Goal: Information Seeking & Learning: Learn about a topic

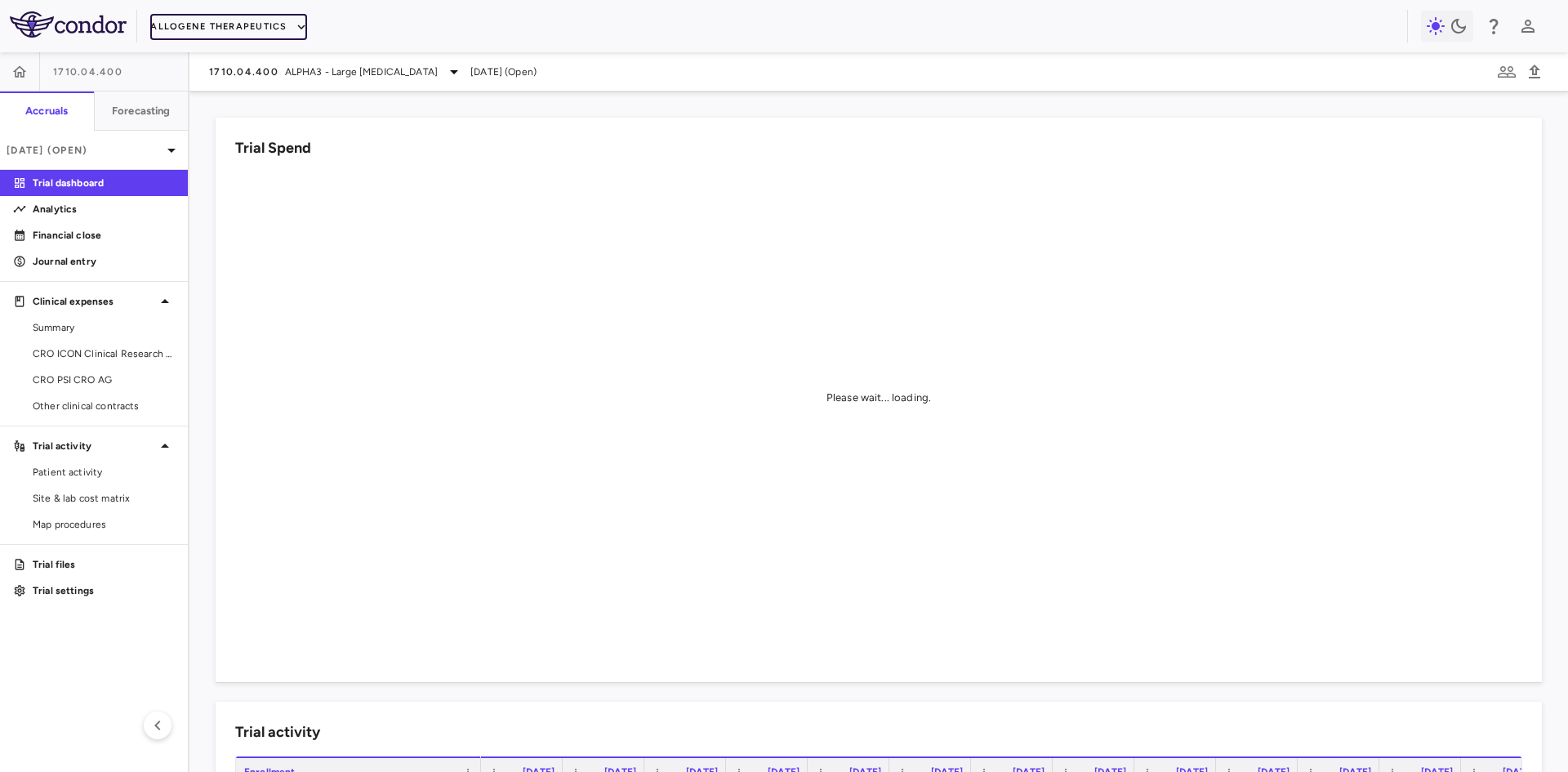
click at [253, 29] on button "Allogene Therapeutics" at bounding box center [228, 27] width 156 height 27
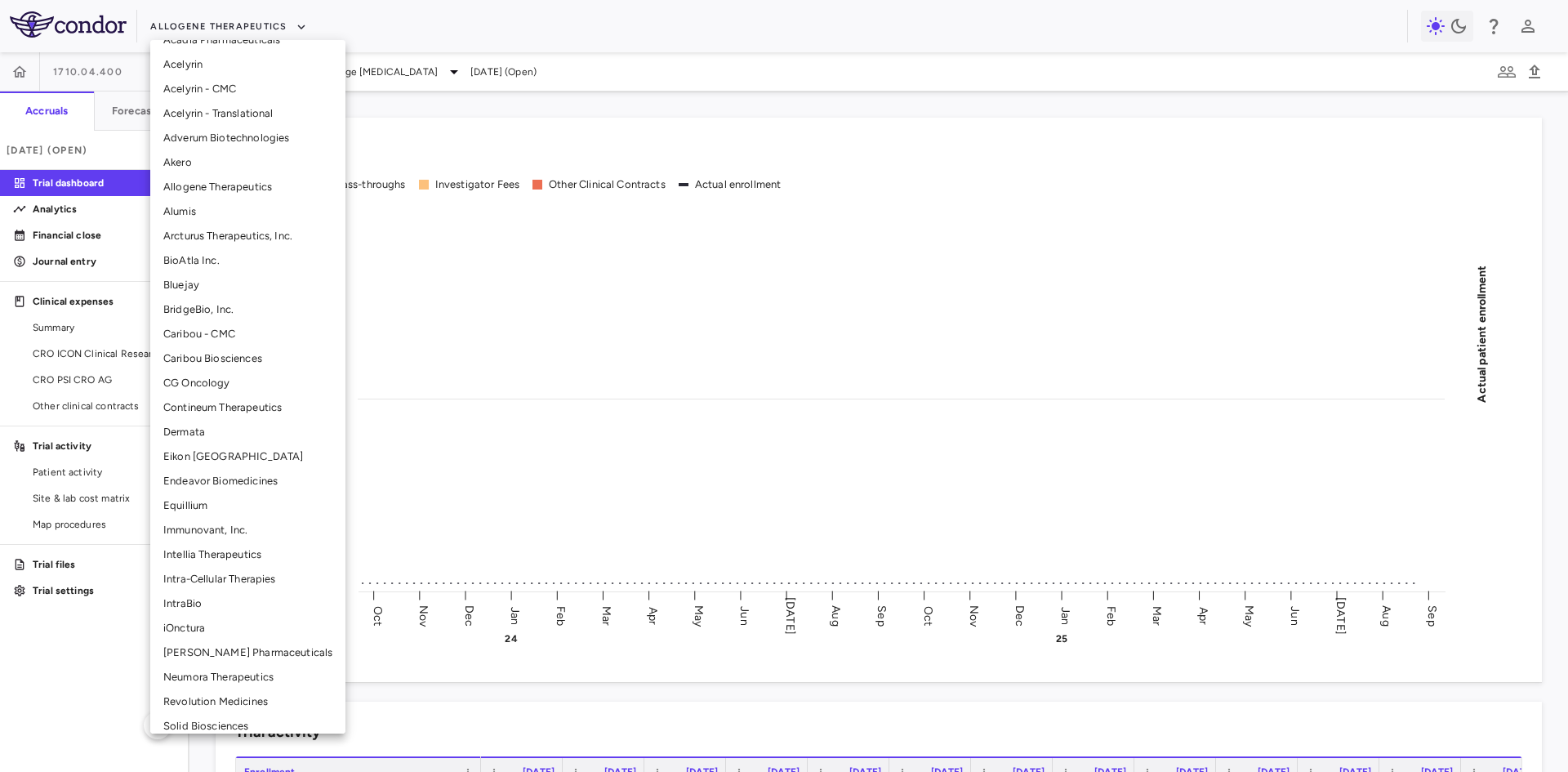
scroll to position [82, 0]
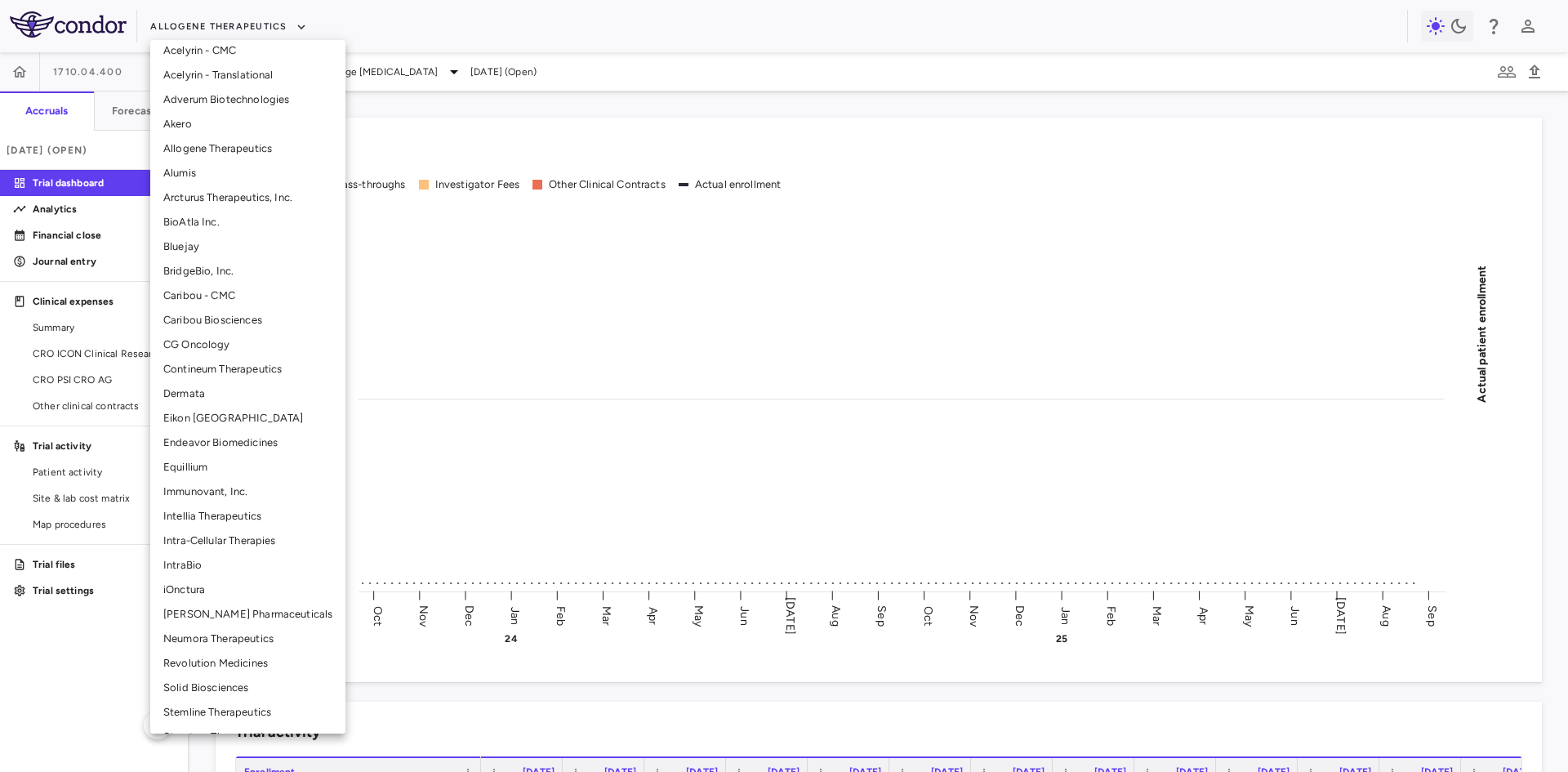
click at [231, 617] on li "[PERSON_NAME] Pharmaceuticals" at bounding box center [248, 614] width 195 height 25
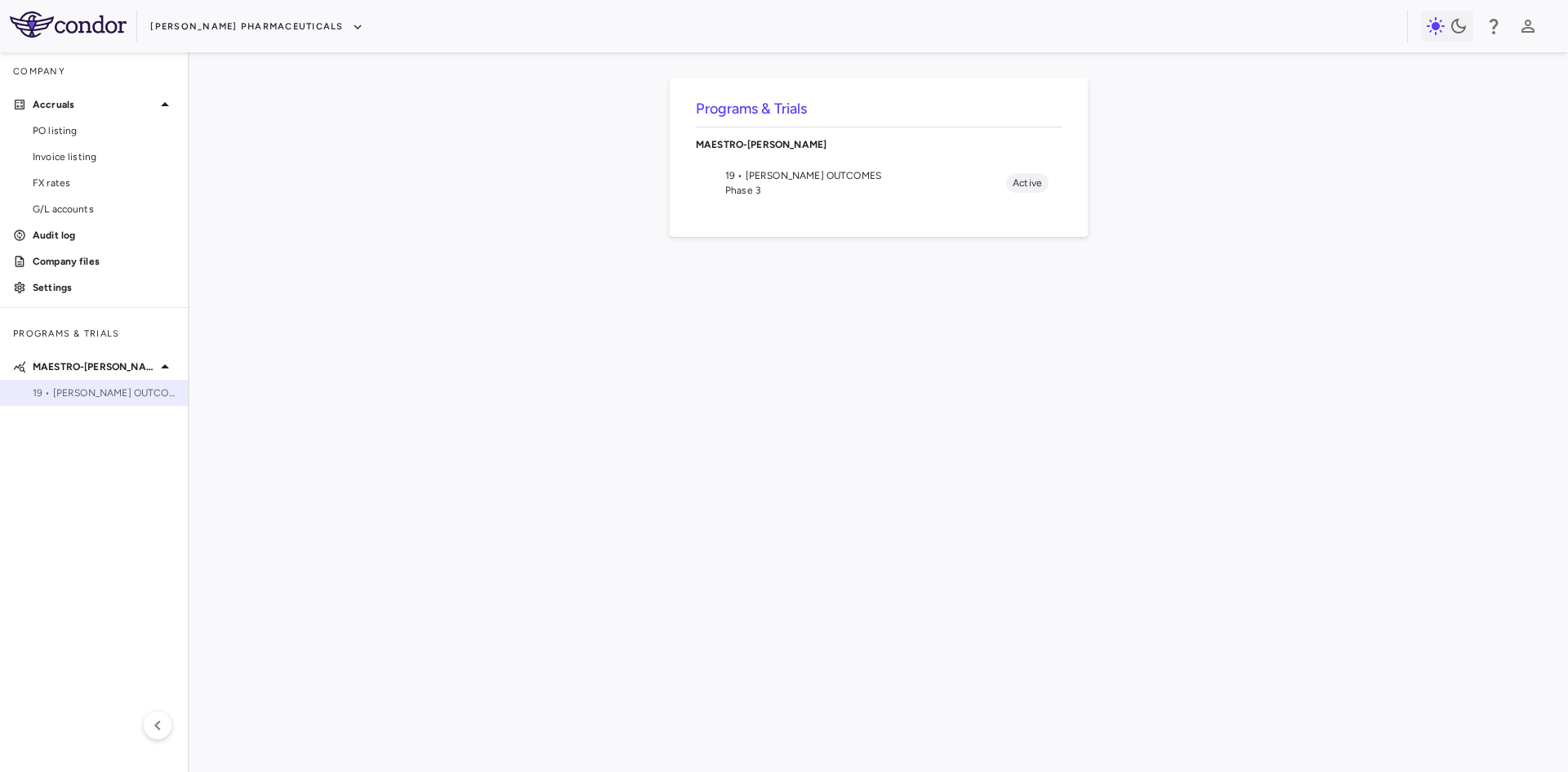
click at [94, 388] on span "19 • [PERSON_NAME] OUTCOMES" at bounding box center [104, 393] width 142 height 15
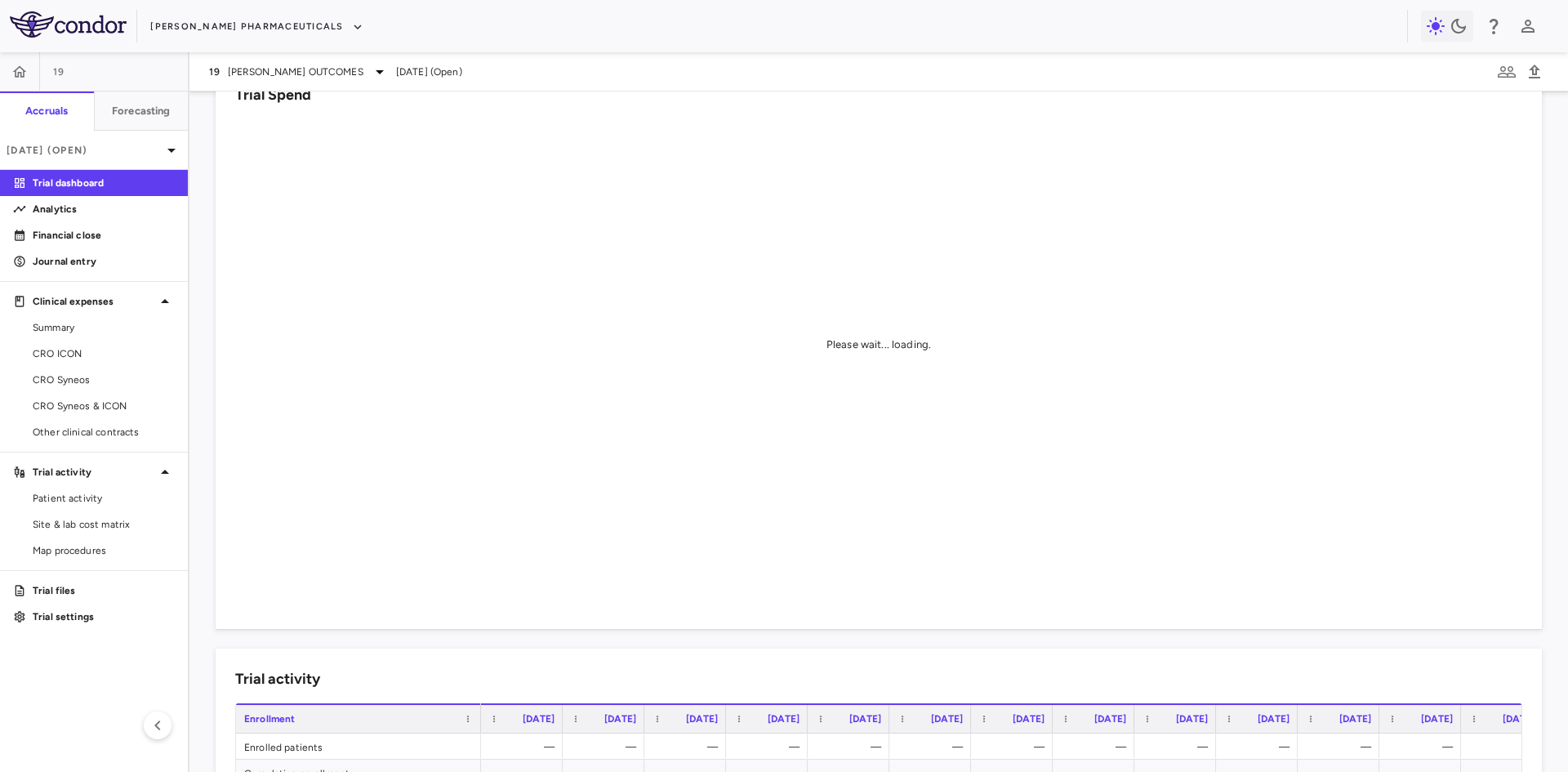
scroll to position [82, 0]
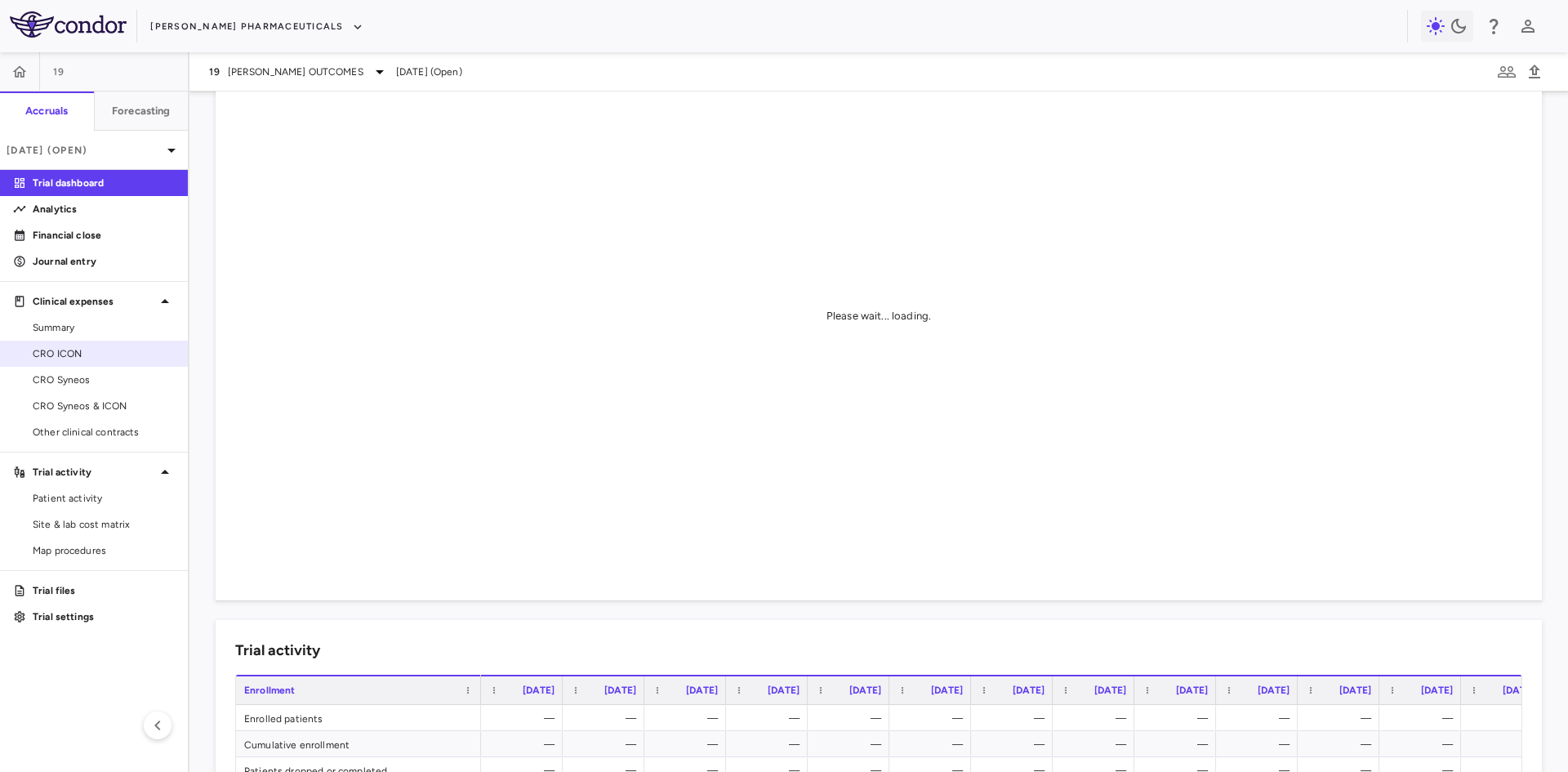
click at [84, 353] on span "CRO ICON" at bounding box center [104, 354] width 142 height 15
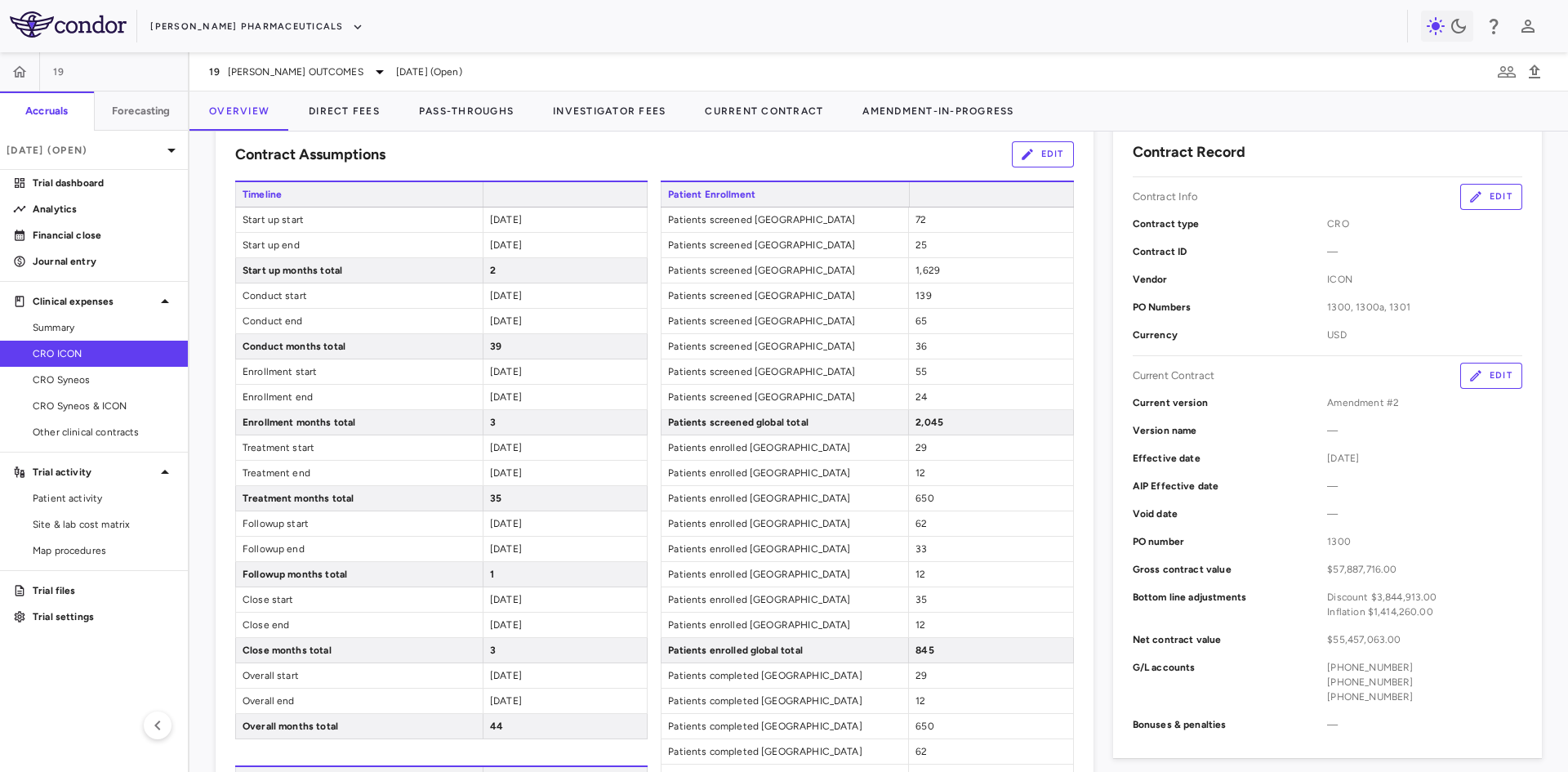
scroll to position [326, 0]
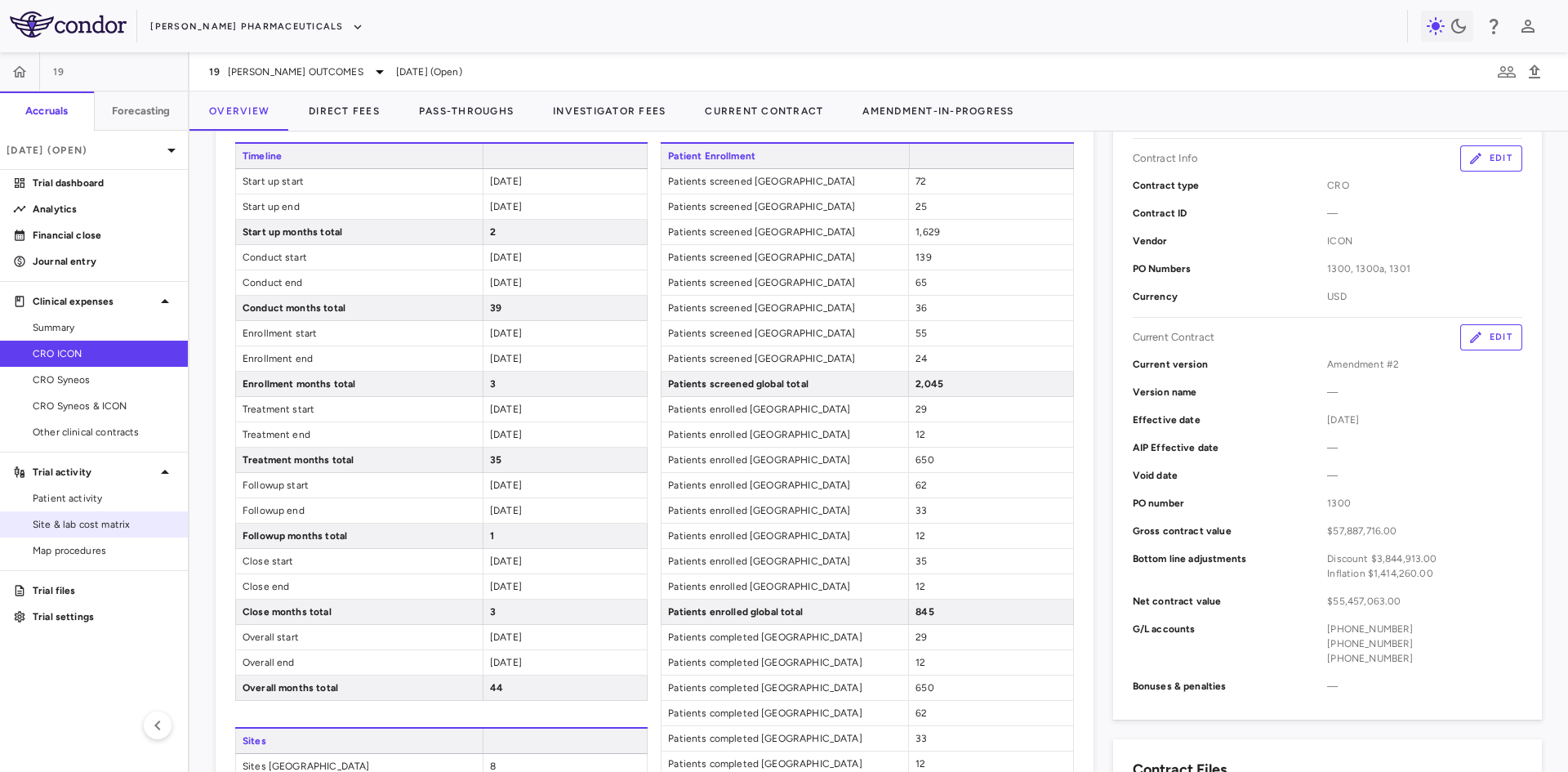
click at [126, 516] on link "Site & lab cost matrix" at bounding box center [94, 524] width 188 height 25
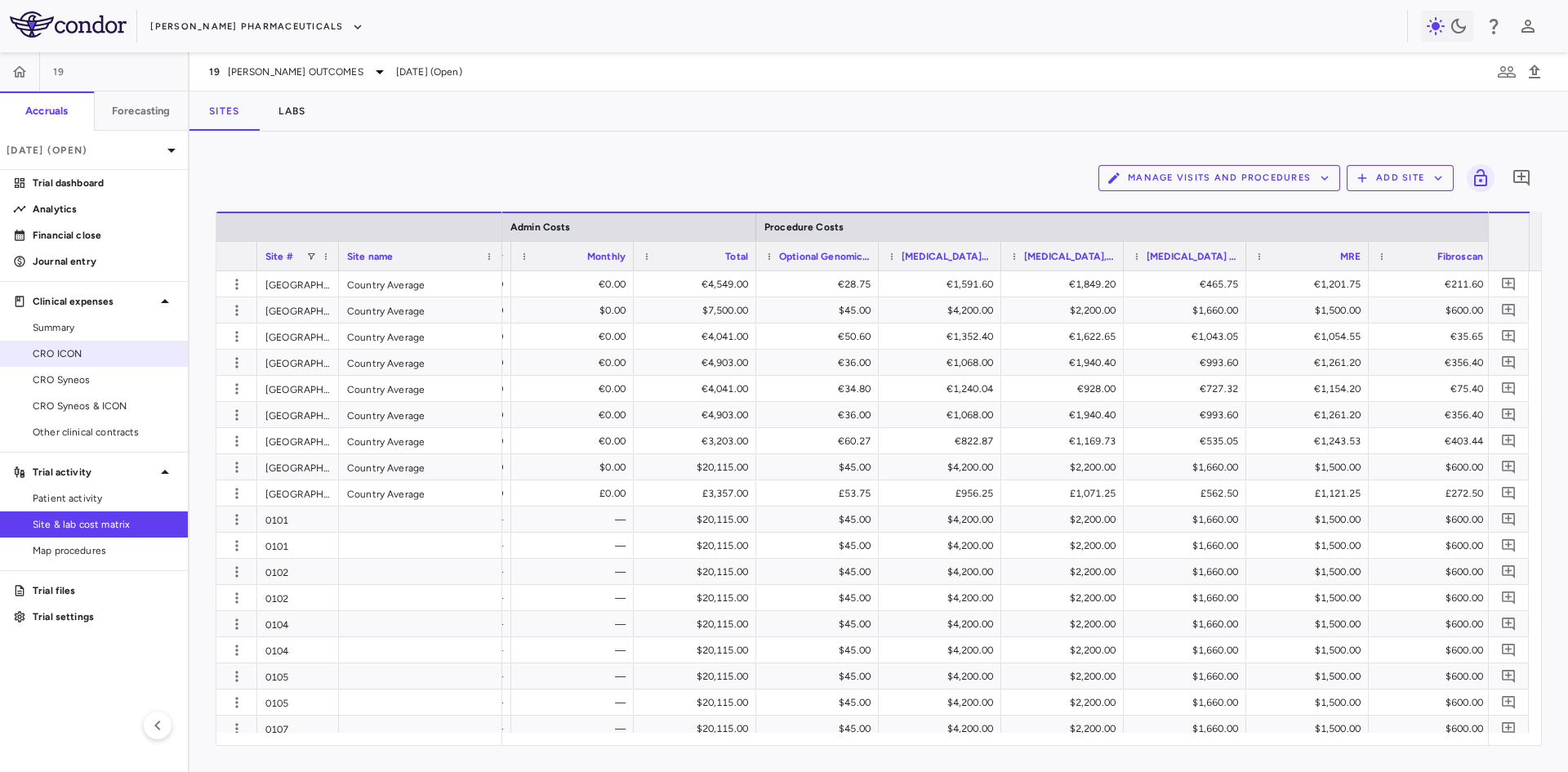
click at [89, 357] on span "CRO ICON" at bounding box center [104, 354] width 142 height 15
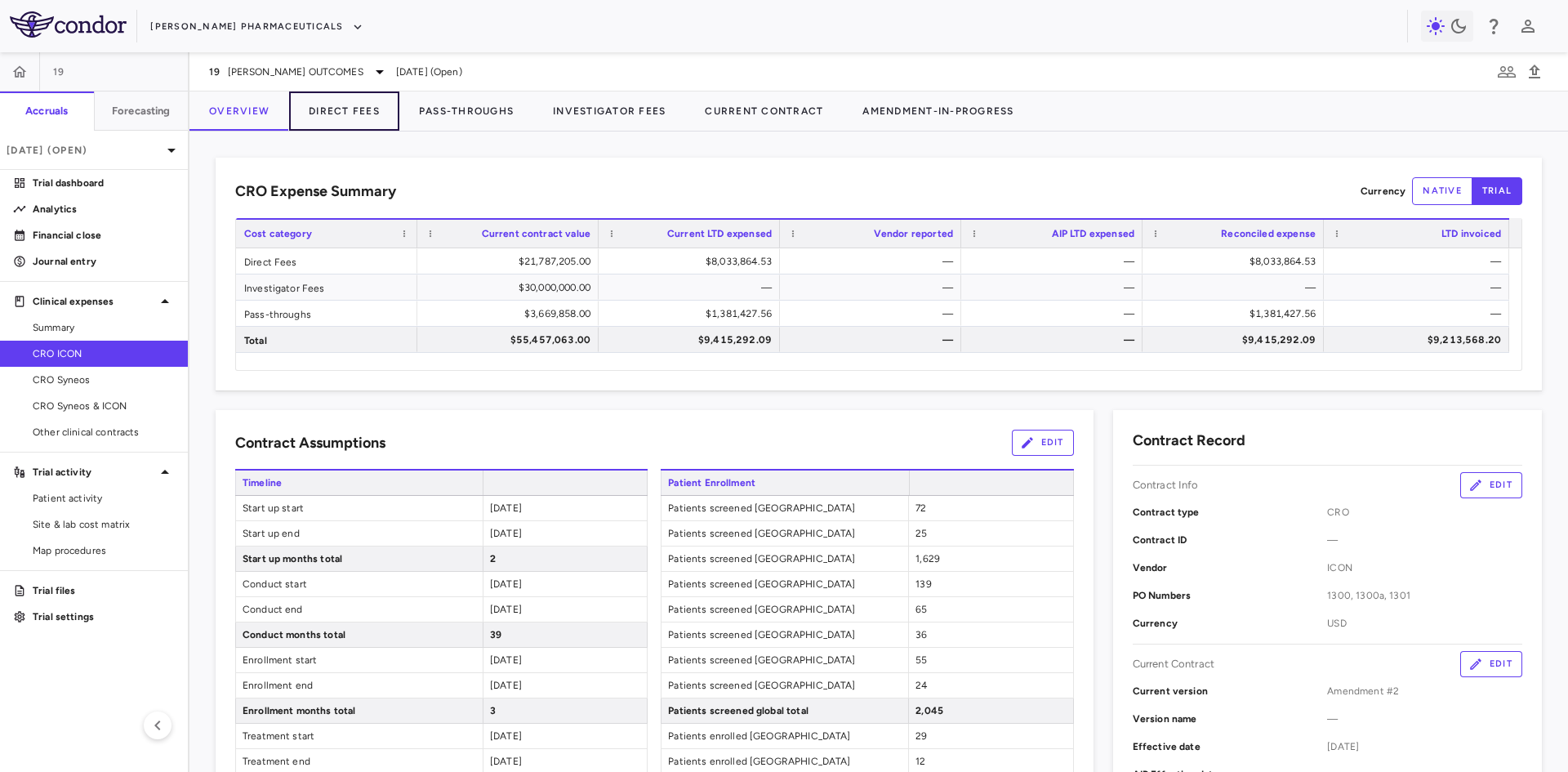
click at [356, 117] on button "Direct Fees" at bounding box center [344, 110] width 110 height 39
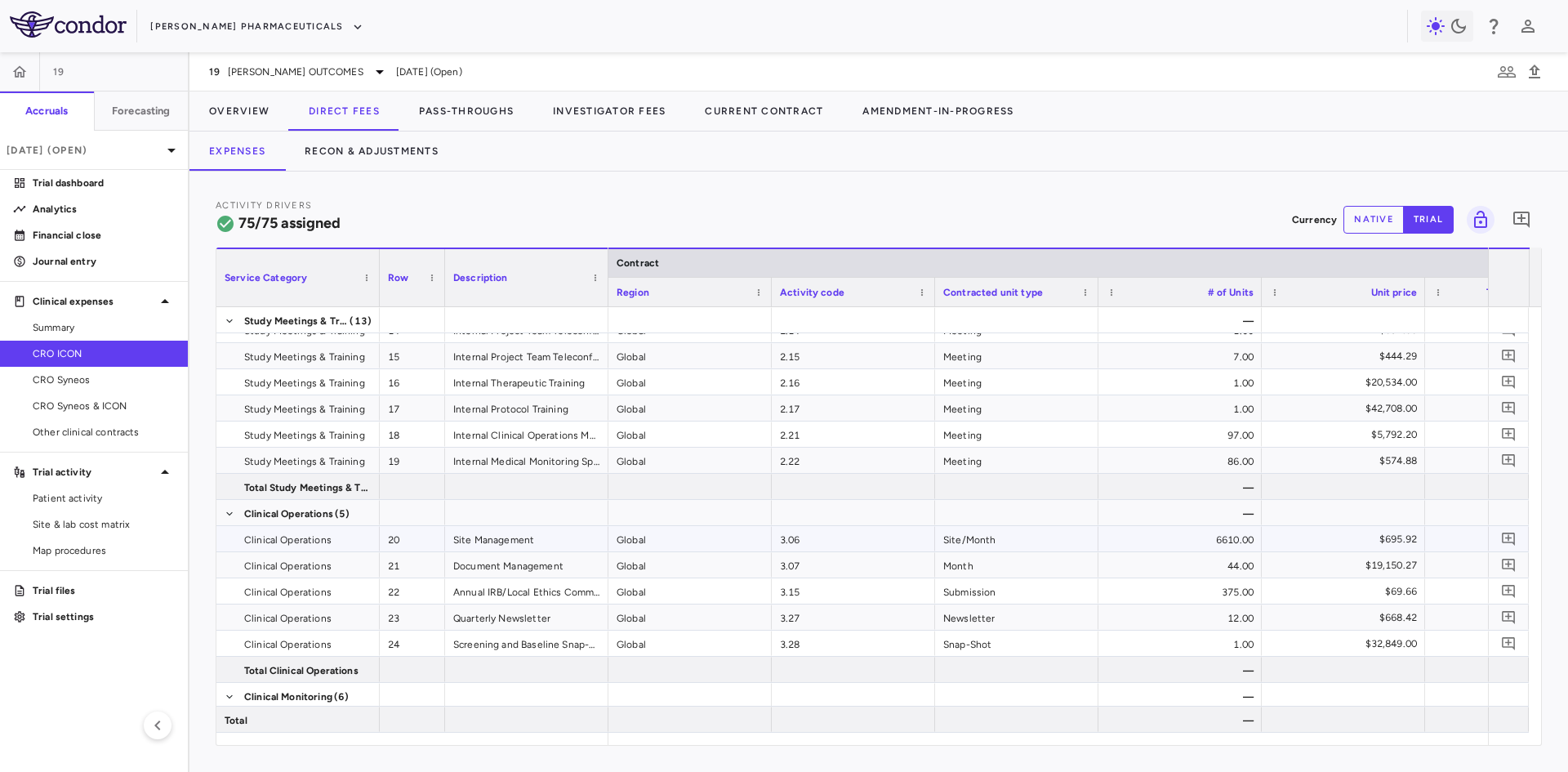
click at [476, 537] on div "Site Management" at bounding box center [526, 538] width 163 height 26
click at [1205, 548] on div "6610.00" at bounding box center [1180, 538] width 163 height 26
click at [260, 115] on button "Overview" at bounding box center [239, 110] width 99 height 39
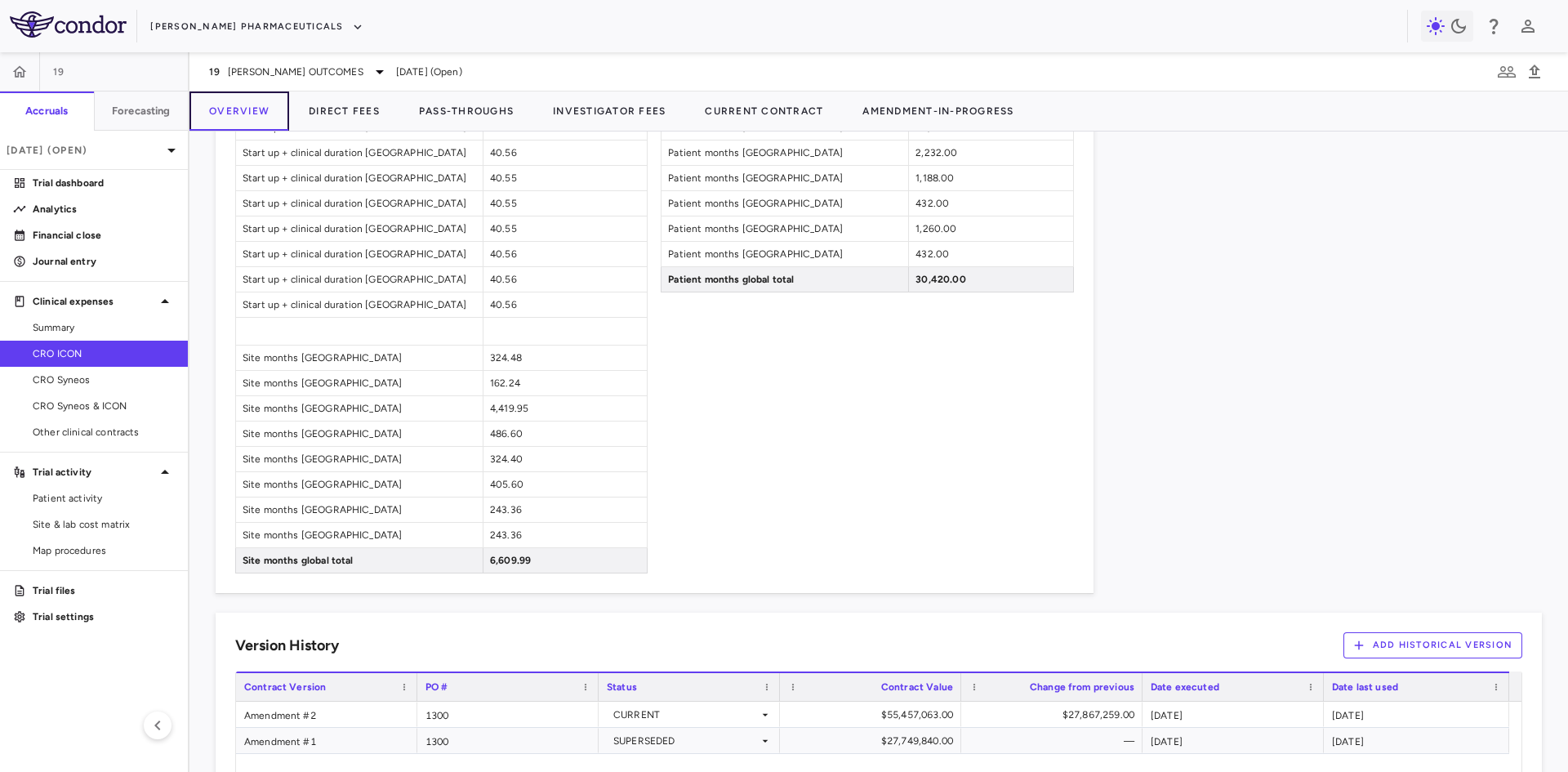
scroll to position [1225, 0]
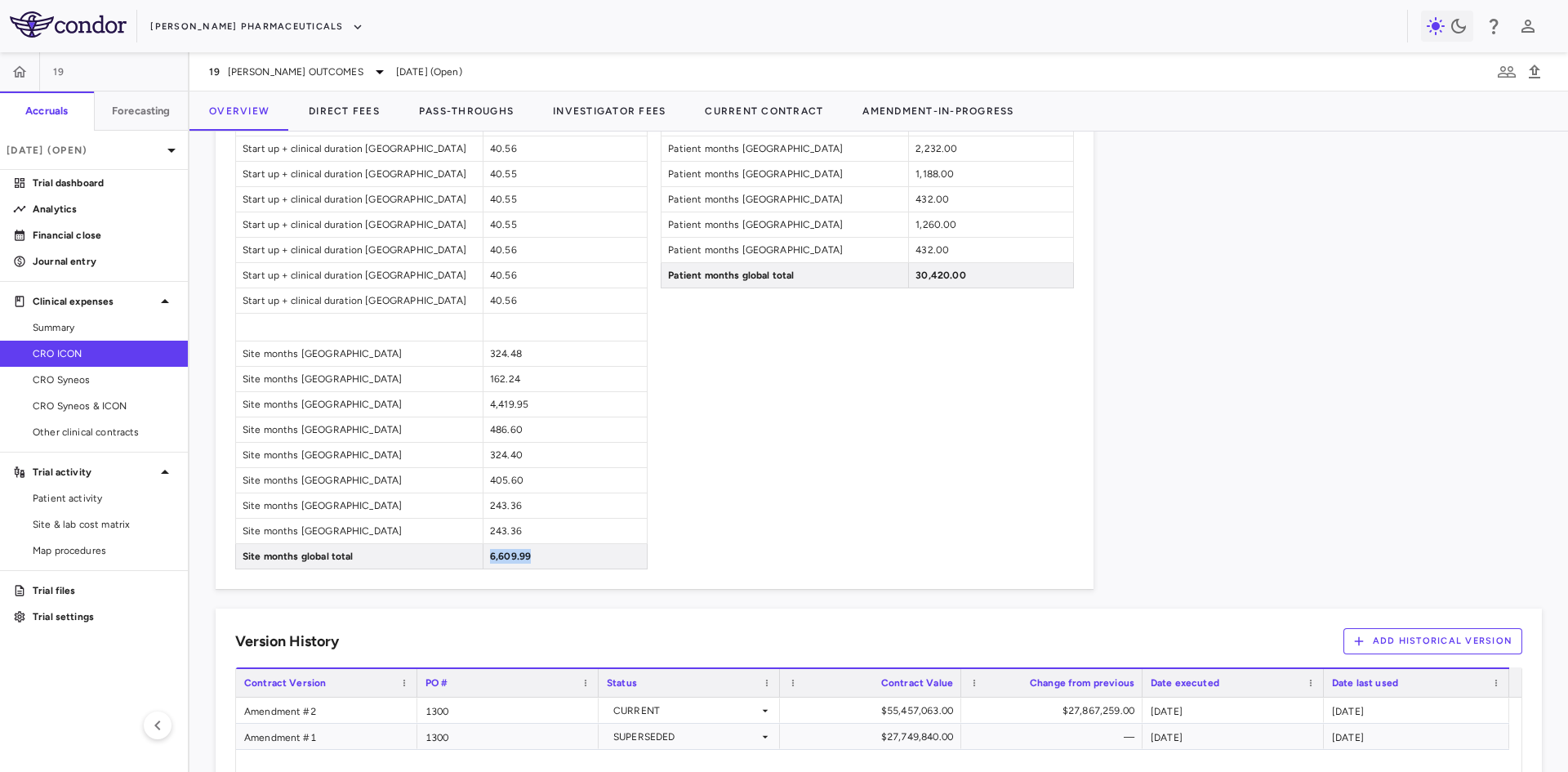
drag, startPoint x: 571, startPoint y: 557, endPoint x: 418, endPoint y: 552, distance: 153.1
click at [418, 552] on div "Site months global total 6,609.99" at bounding box center [441, 557] width 413 height 26
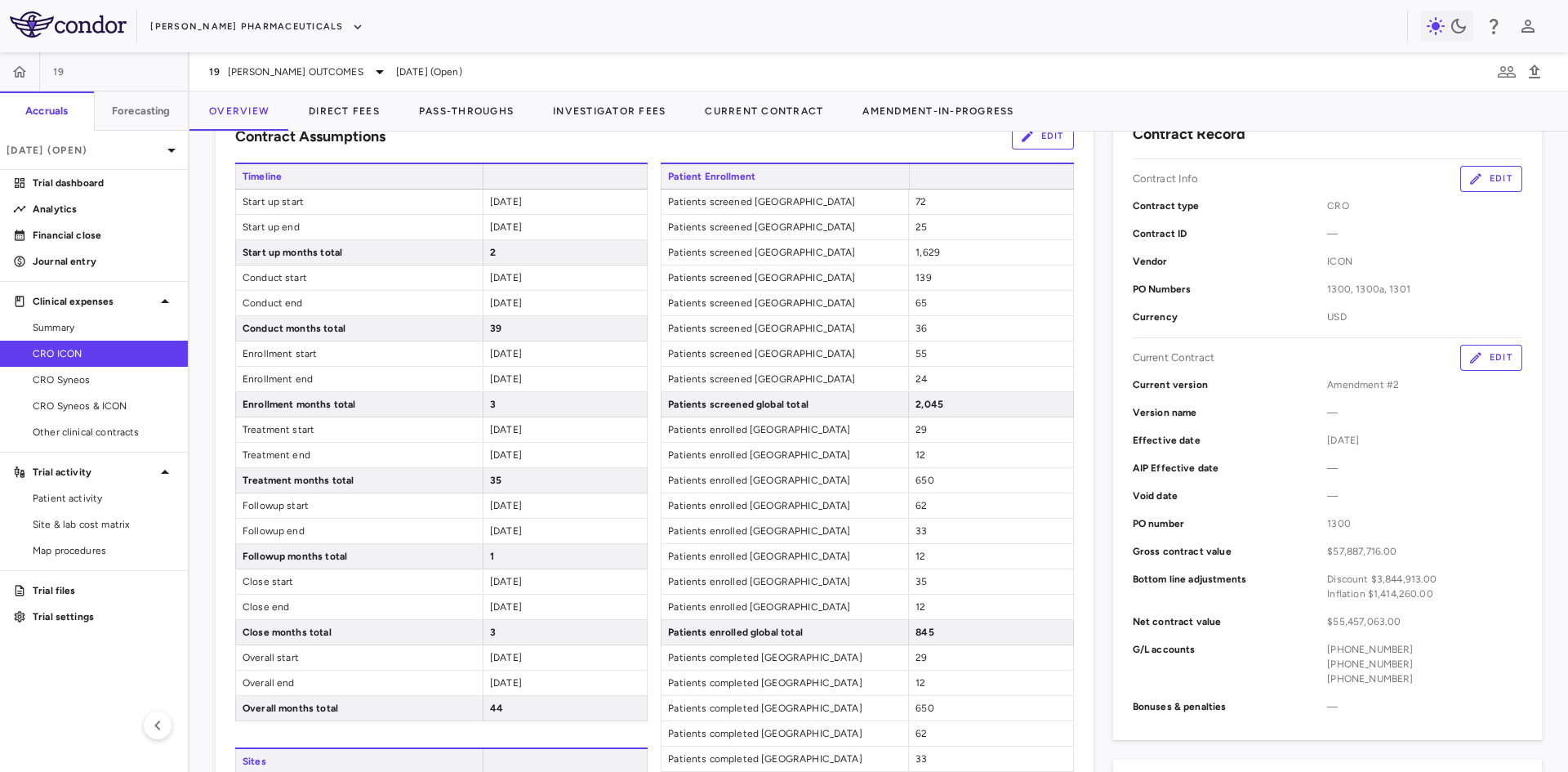
scroll to position [0, 0]
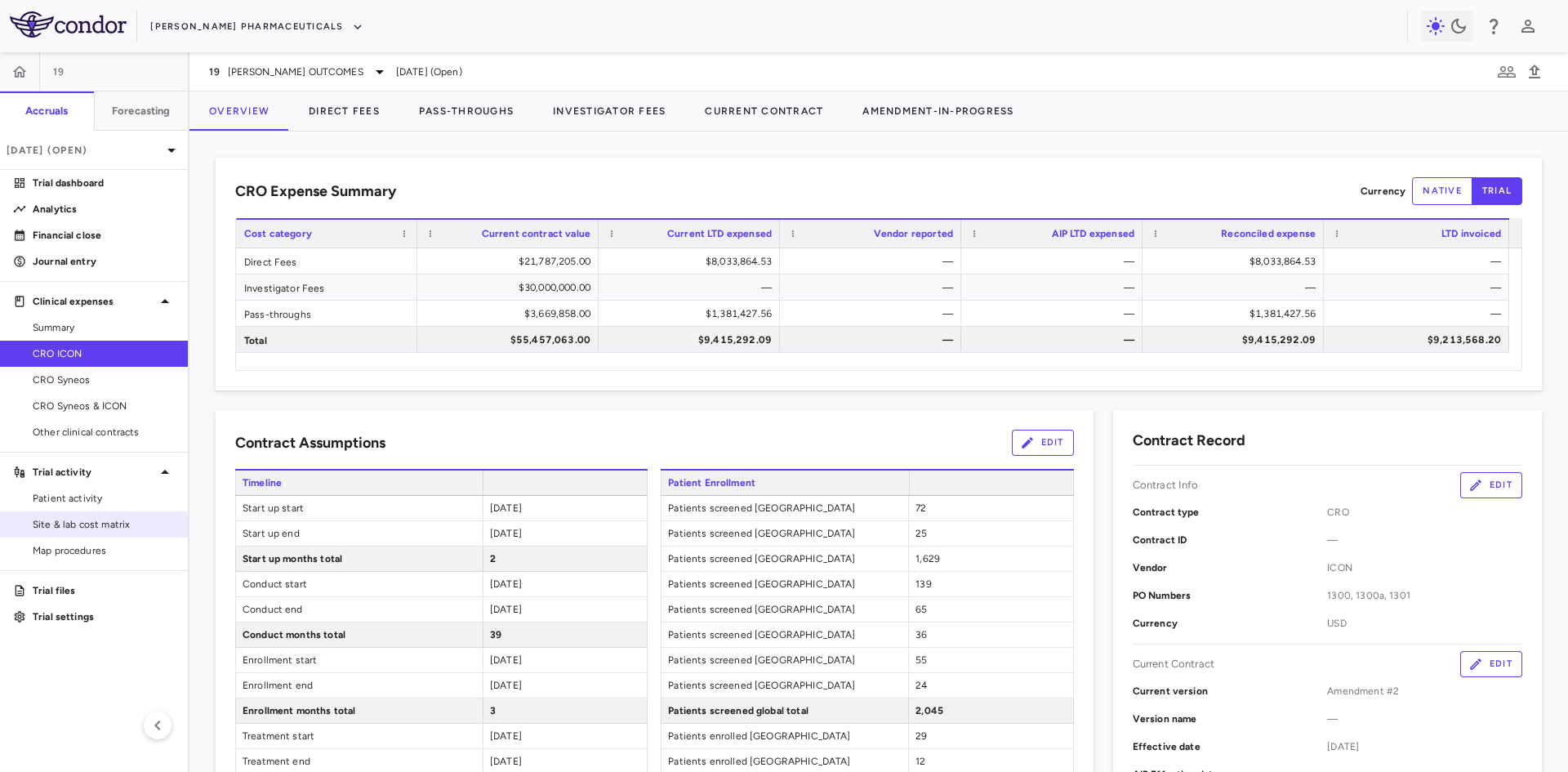
click at [100, 525] on span "Site & lab cost matrix" at bounding box center [104, 524] width 142 height 15
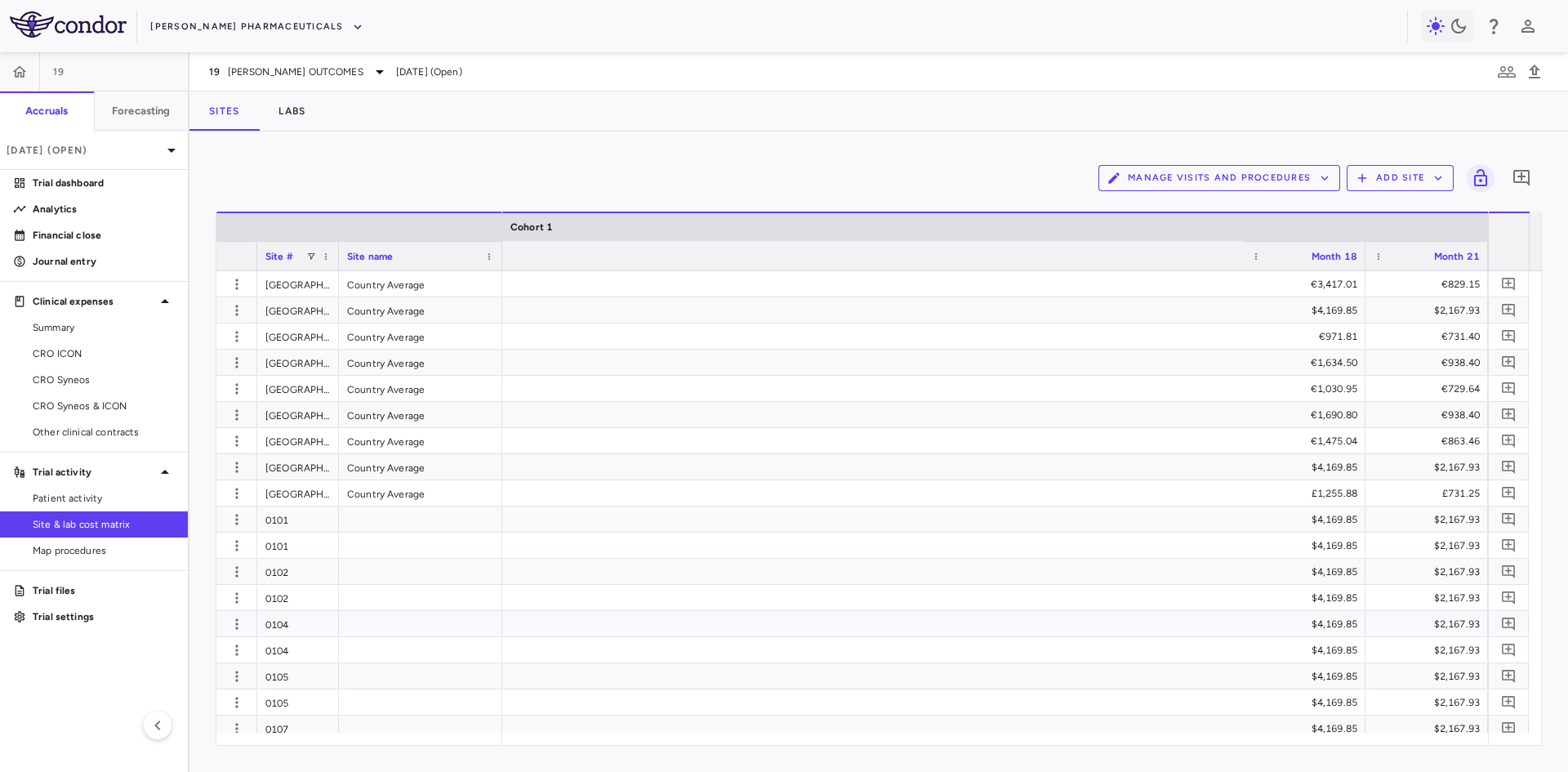
scroll to position [0, 3638]
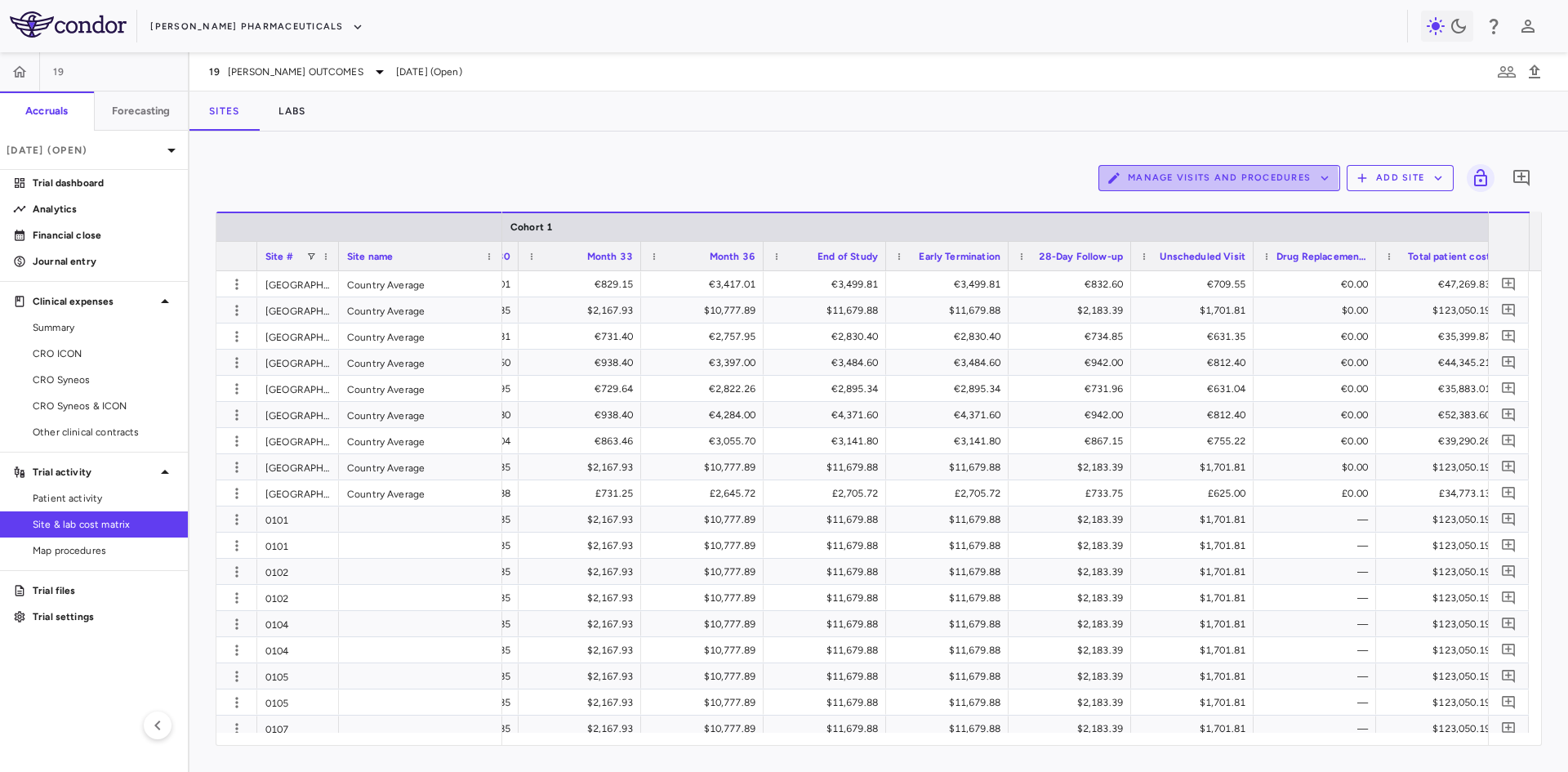
click at [1204, 181] on button "Manage Visits and Procedures" at bounding box center [1219, 178] width 242 height 27
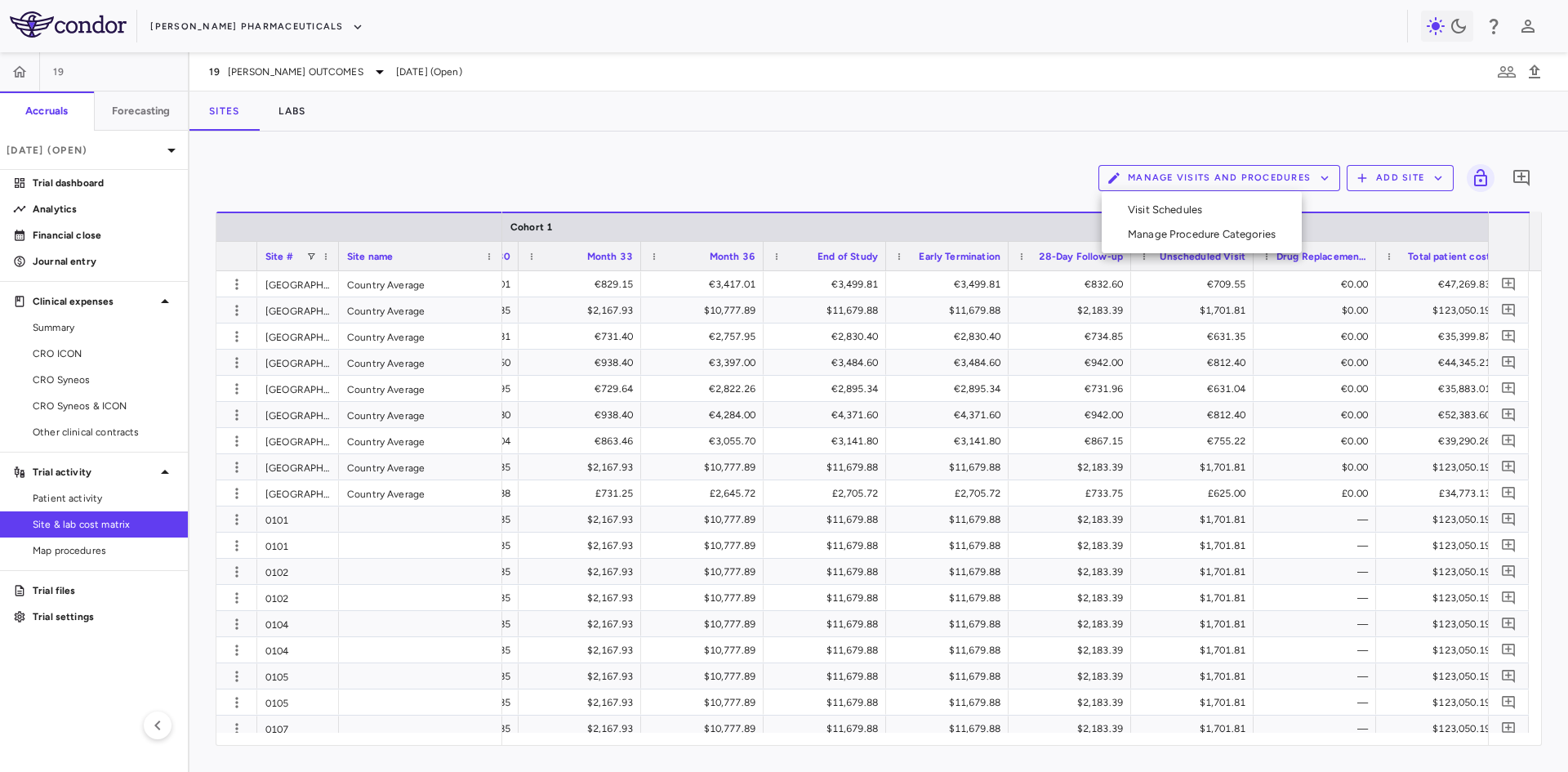
click at [1174, 206] on li "Visit Schedules" at bounding box center [1202, 210] width 174 height 25
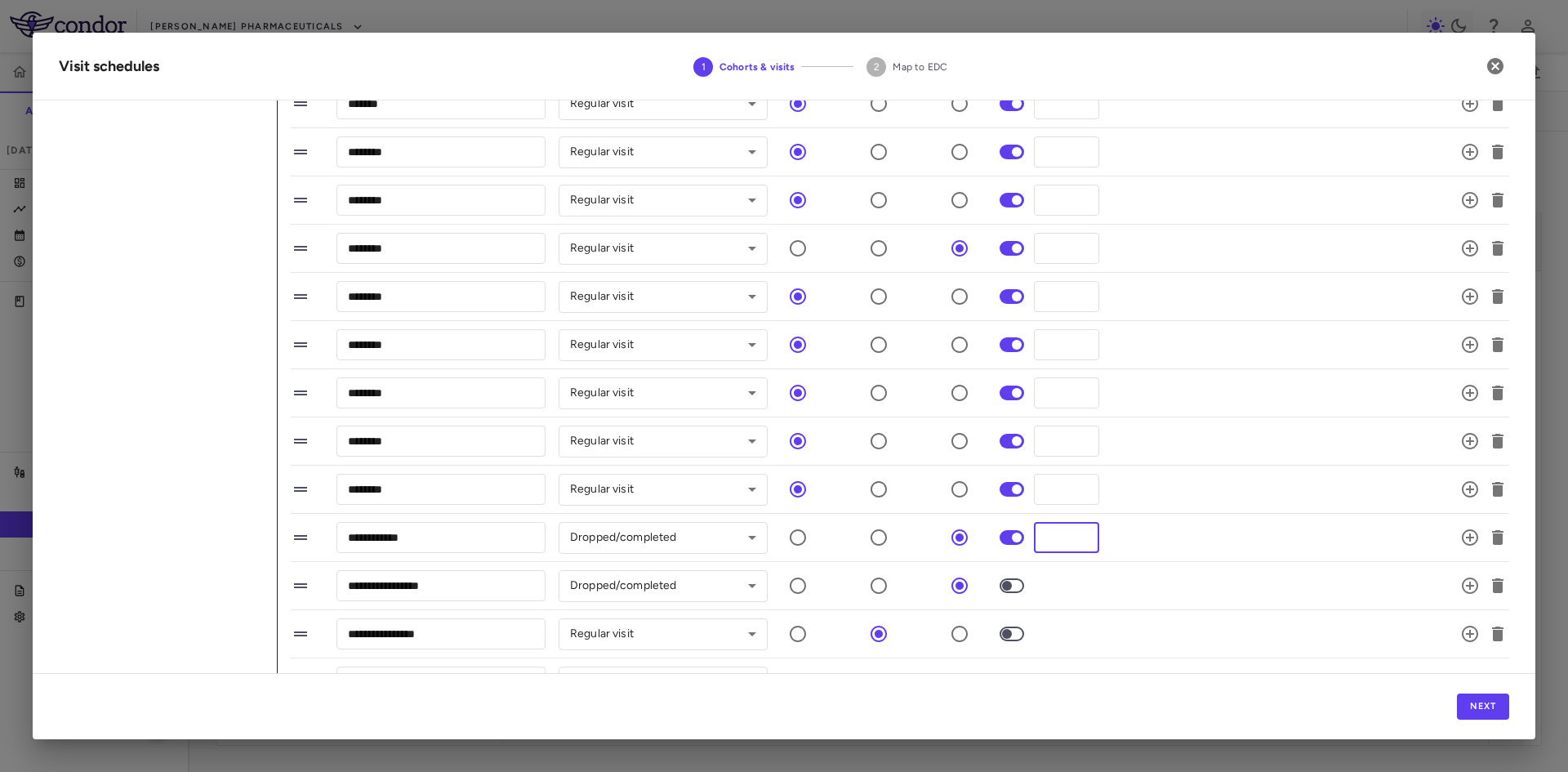
drag, startPoint x: 1066, startPoint y: 539, endPoint x: 1043, endPoint y: 532, distance: 24.0
click at [1043, 532] on input "****" at bounding box center [1066, 537] width 65 height 30
click at [1065, 485] on input "****" at bounding box center [1066, 489] width 65 height 30
click at [1145, 592] on div "**********" at bounding box center [880, 585] width 1179 height 34
drag, startPoint x: 1070, startPoint y: 495, endPoint x: 1041, endPoint y: 537, distance: 51.0
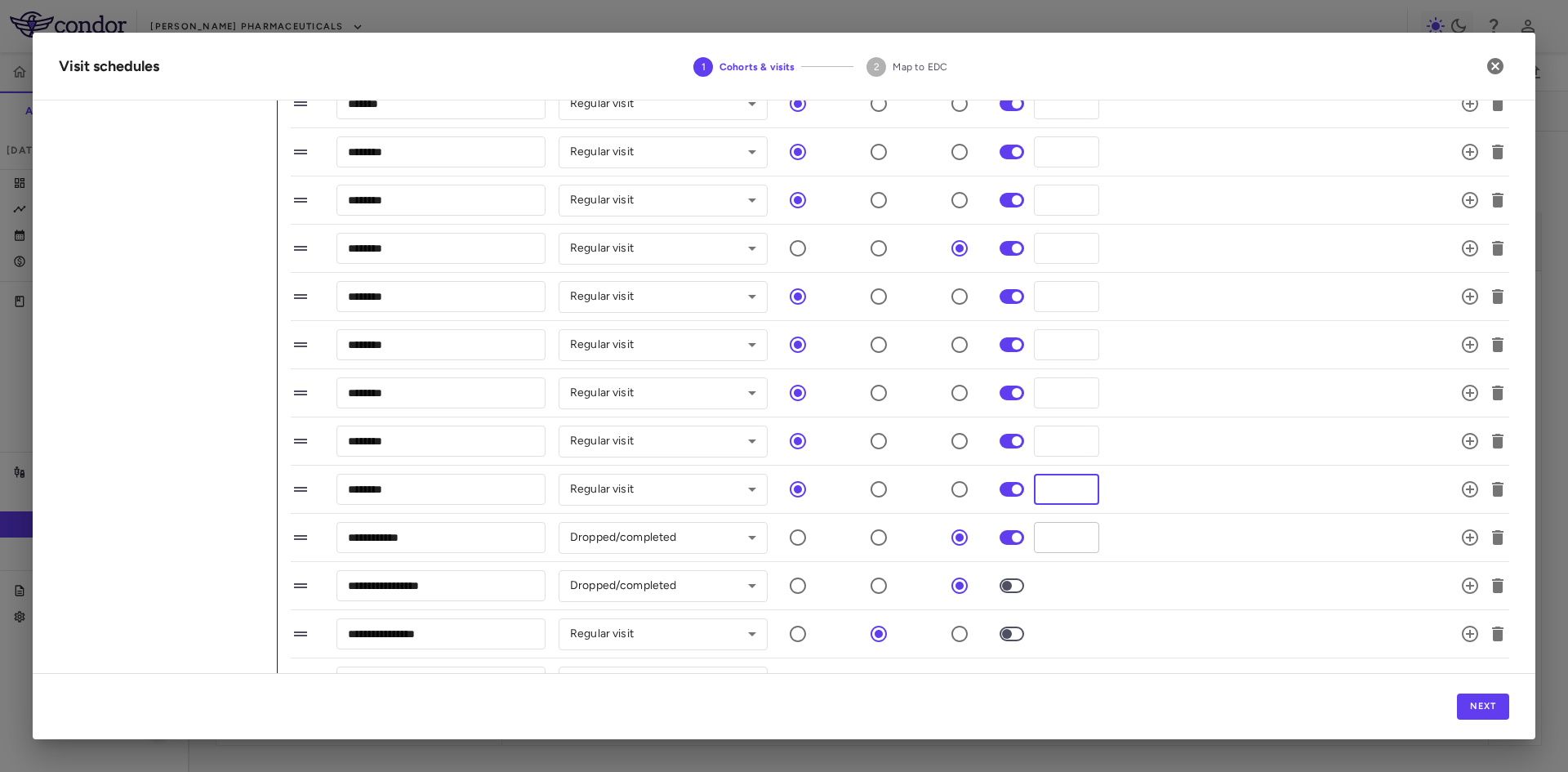
click at [993, 490] on div "******** ​ Regular visit ********* ​ **** ​" at bounding box center [880, 489] width 1179 height 34
click at [1023, 537] on div "**********" at bounding box center [880, 537] width 1179 height 34
click at [1261, 566] on li "**********" at bounding box center [900, 586] width 1218 height 48
click at [1502, 64] on icon "button" at bounding box center [1495, 66] width 17 height 17
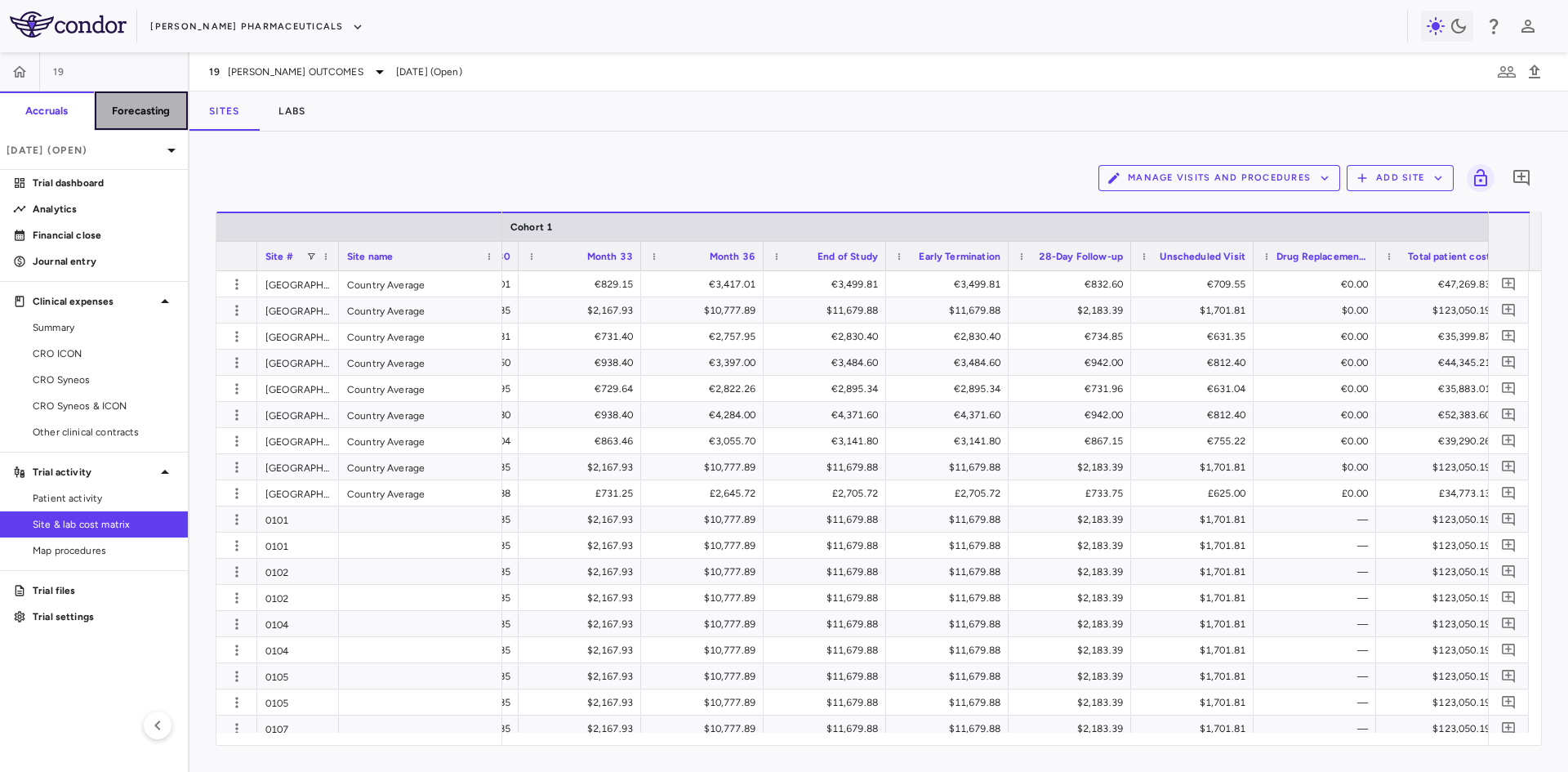
click at [153, 109] on h6 "Forecasting" at bounding box center [141, 111] width 59 height 15
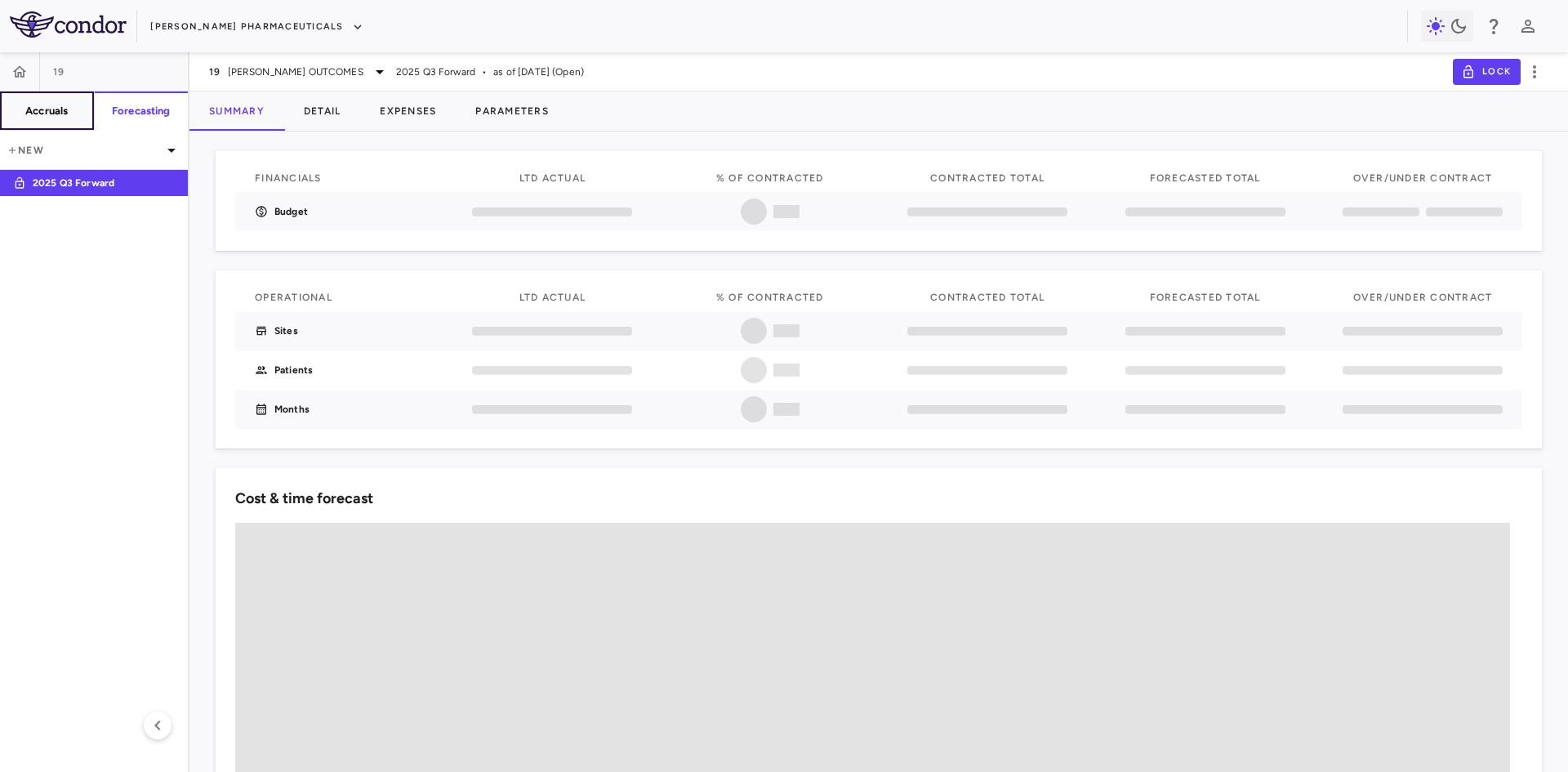
click at [42, 112] on h6 "Accruals" at bounding box center [46, 111] width 42 height 15
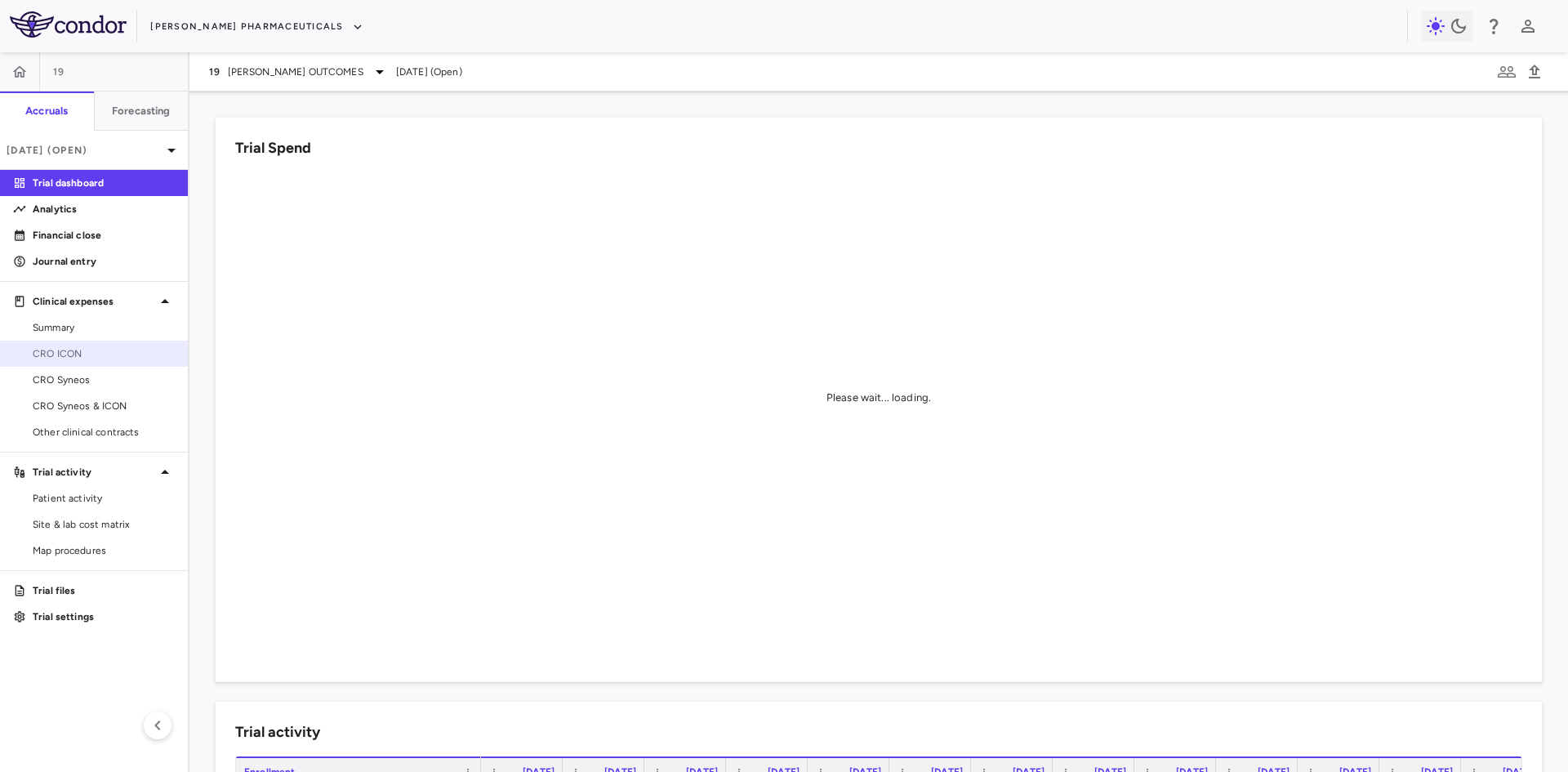
click at [75, 350] on span "CRO ICON" at bounding box center [104, 354] width 142 height 15
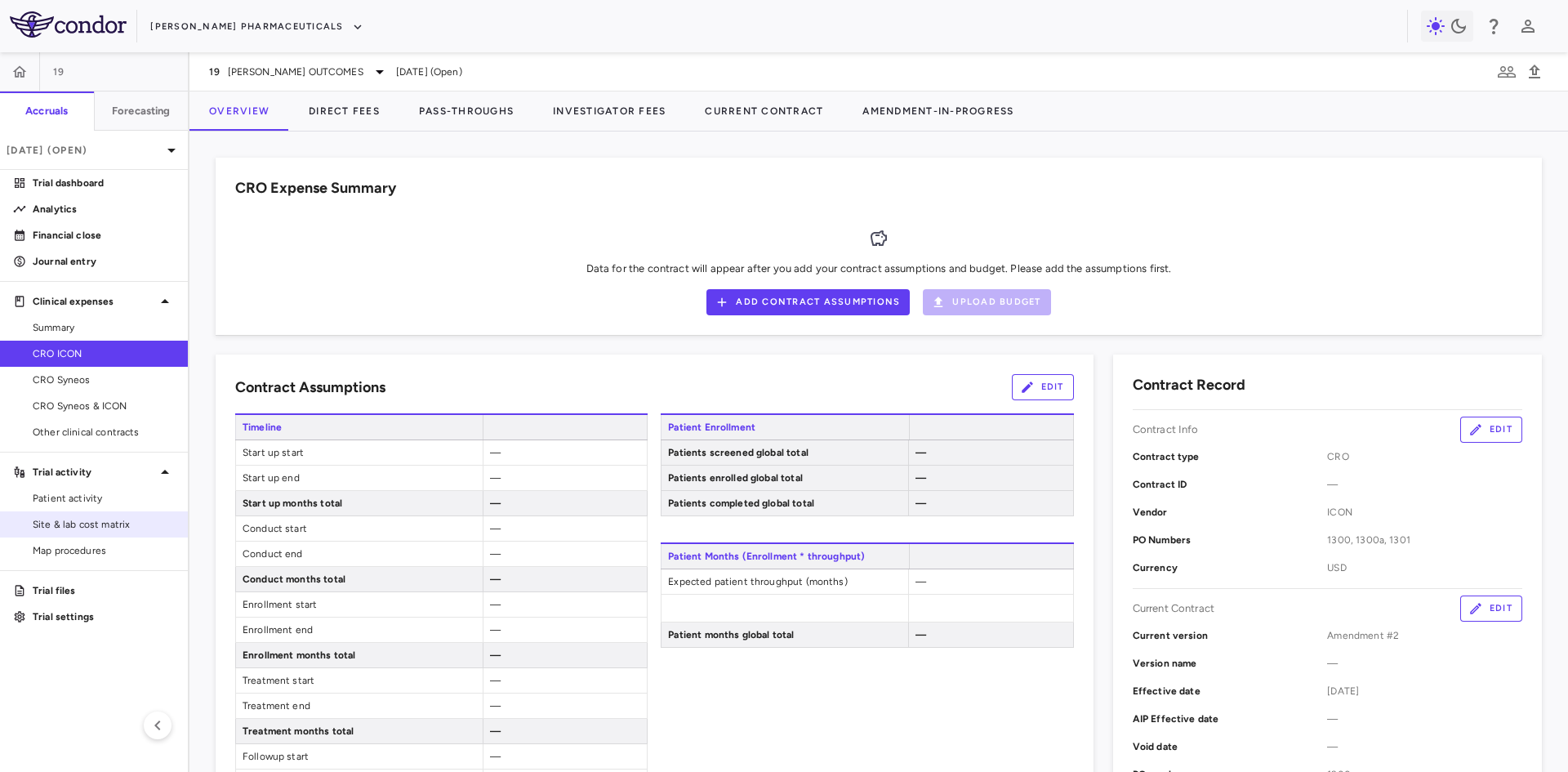
click at [107, 514] on link "Site & lab cost matrix" at bounding box center [94, 524] width 188 height 25
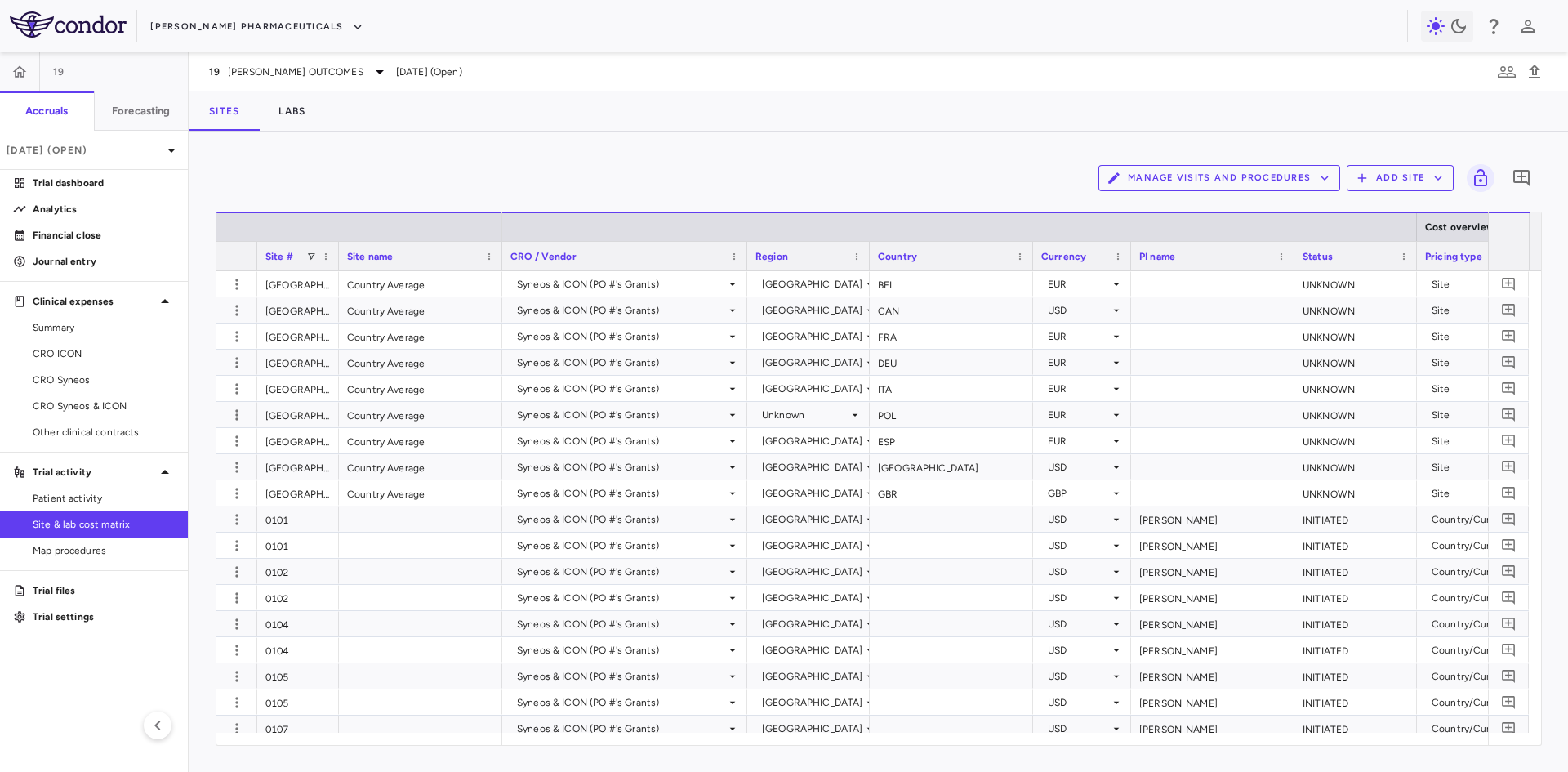
click at [1276, 176] on button "Manage Visits and Procedures" at bounding box center [1219, 178] width 242 height 27
click at [1184, 204] on li "Visit Schedules" at bounding box center [1202, 210] width 174 height 25
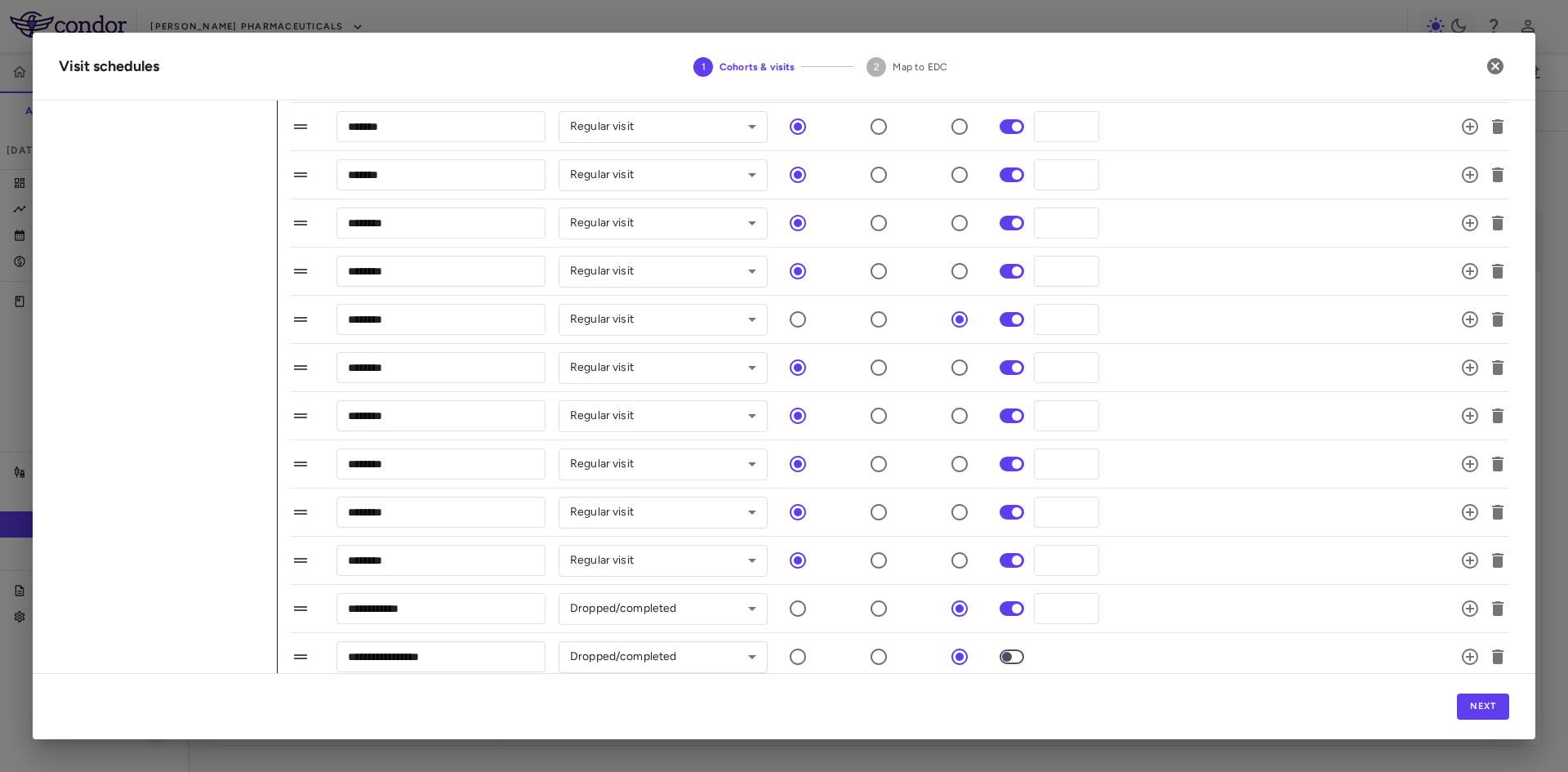
scroll to position [690, 0]
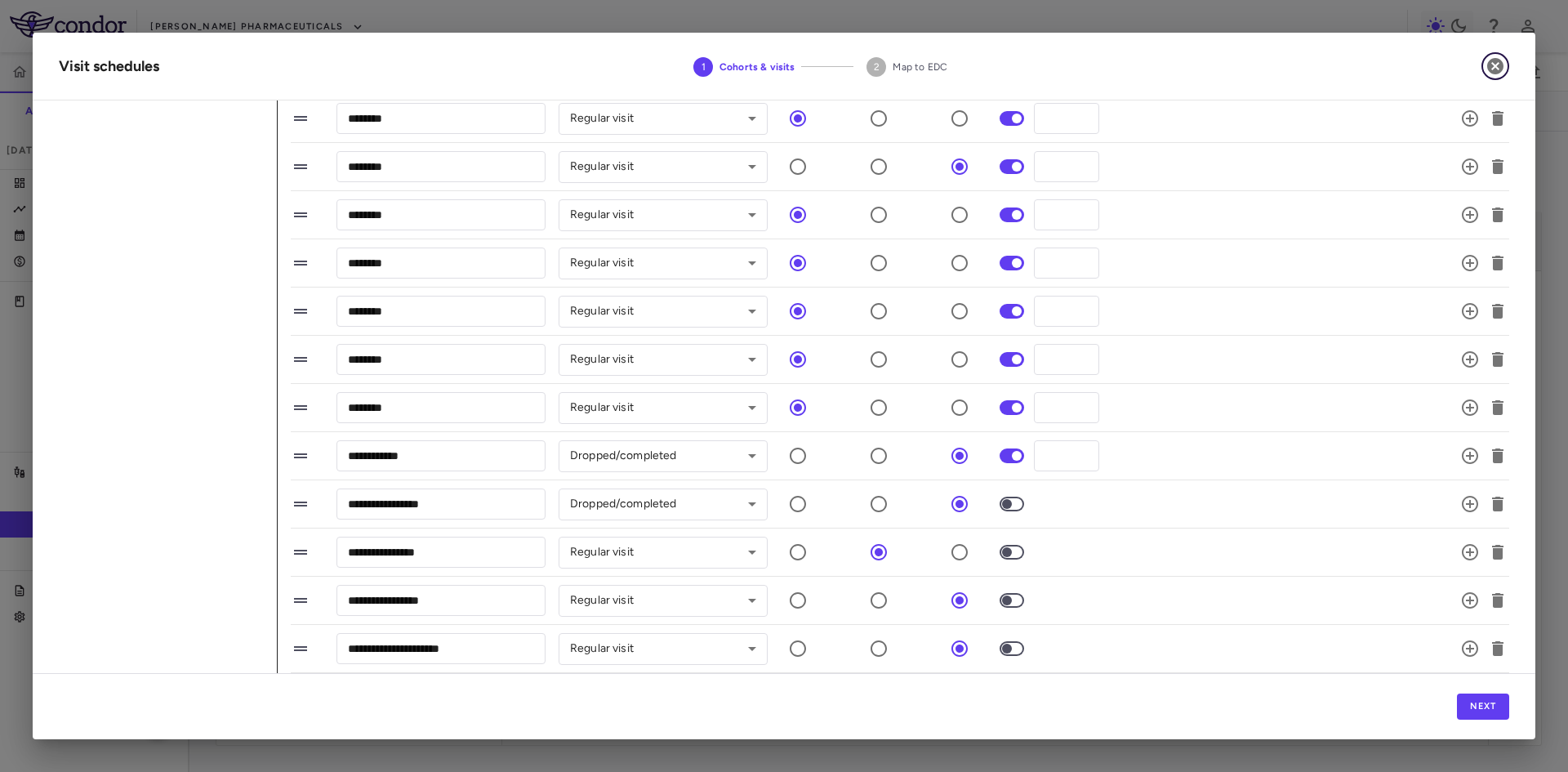
click at [1494, 71] on icon "button" at bounding box center [1495, 66] width 17 height 17
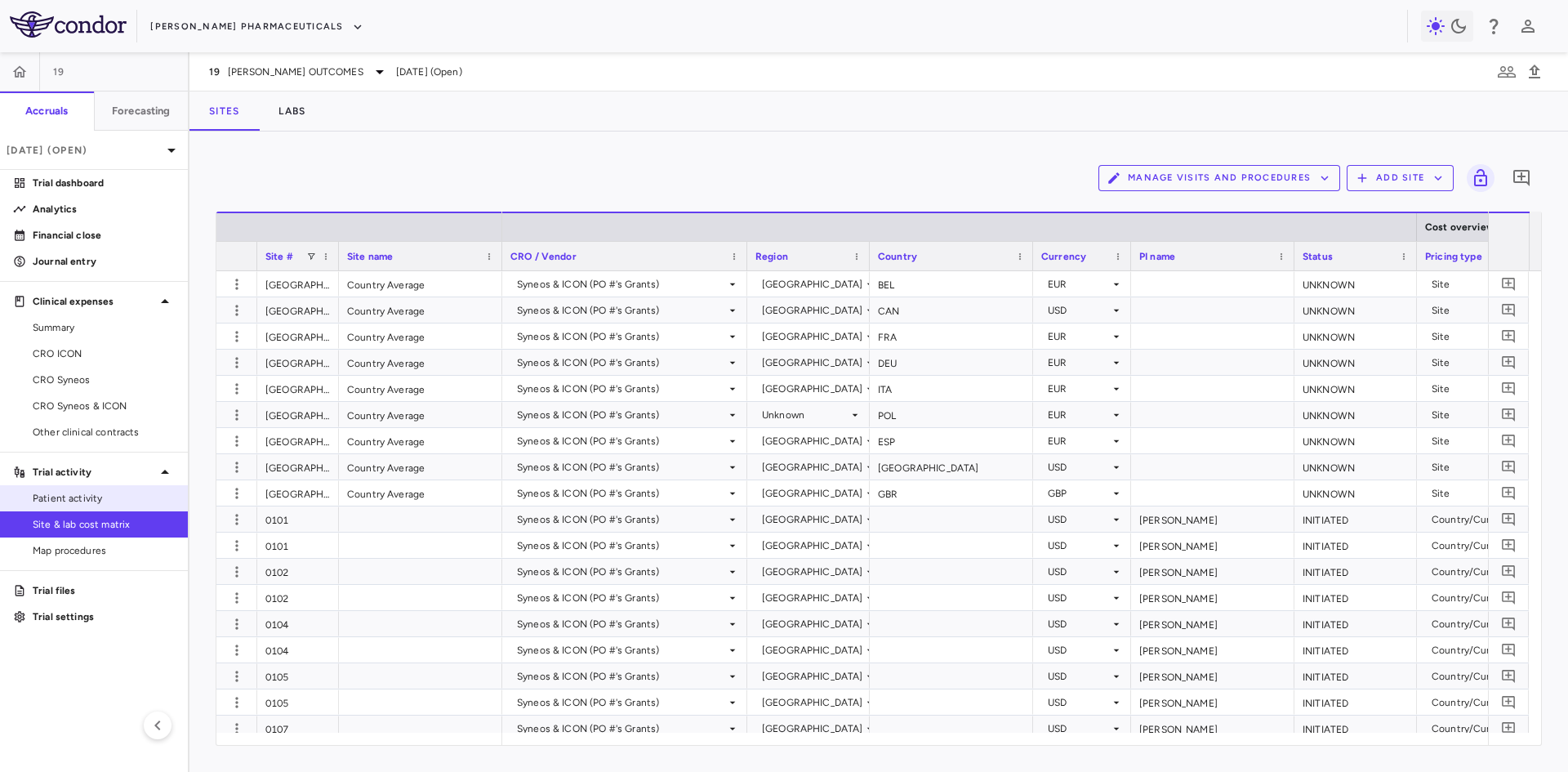
click at [108, 499] on span "Patient activity" at bounding box center [104, 498] width 142 height 15
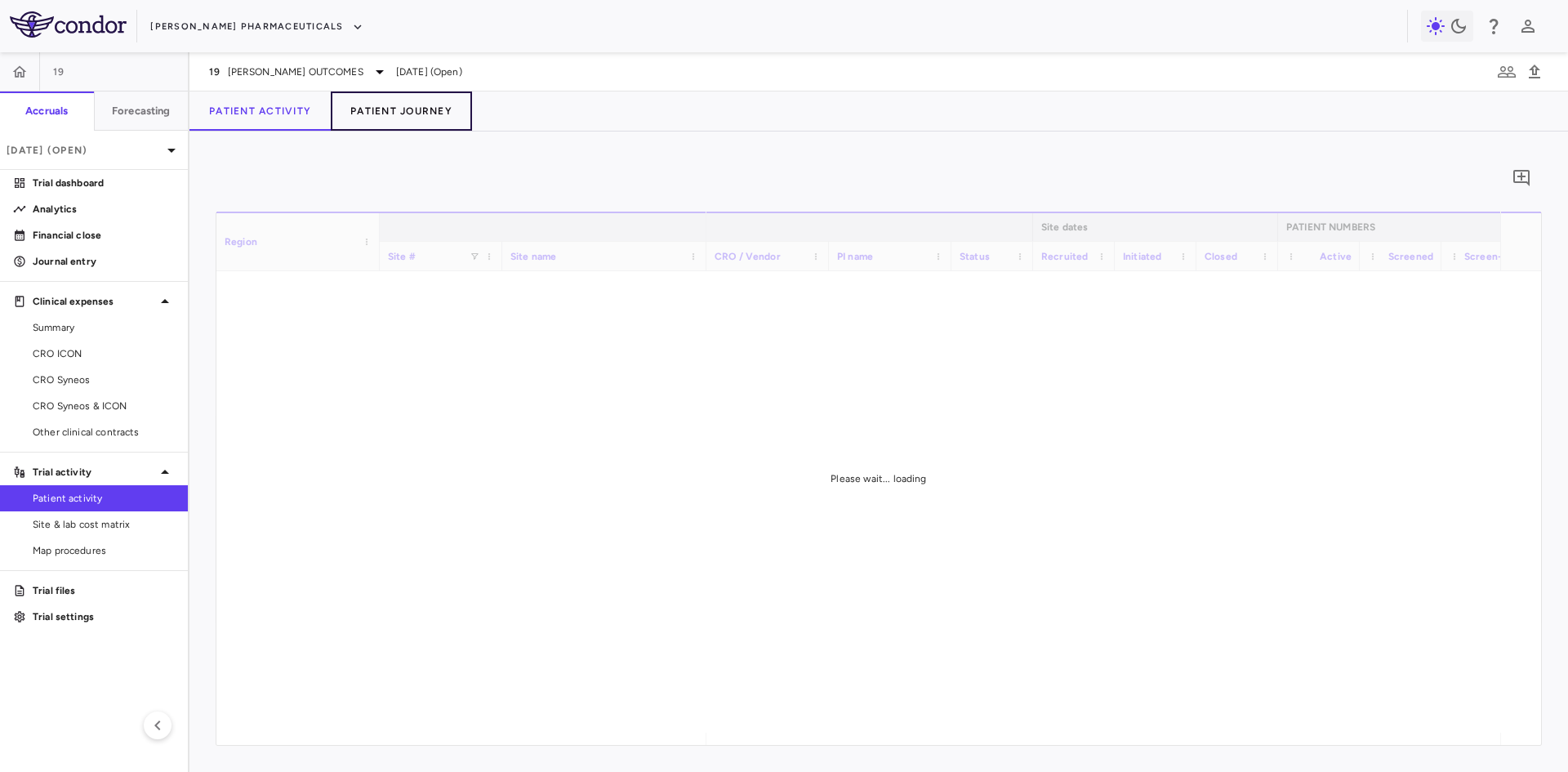
click at [386, 98] on button "Patient Journey" at bounding box center [401, 110] width 142 height 39
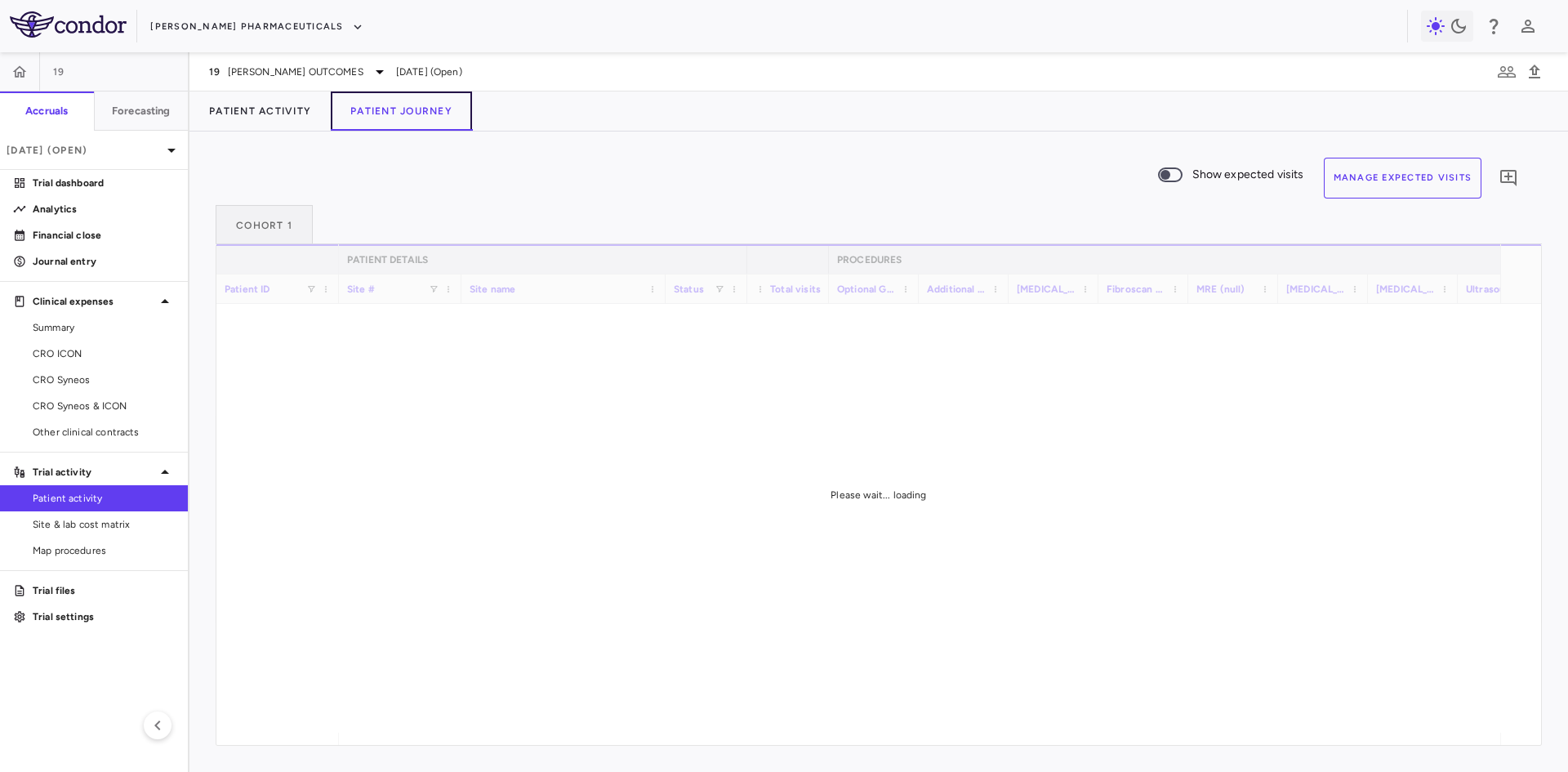
click at [397, 107] on button "Patient Journey" at bounding box center [401, 110] width 142 height 39
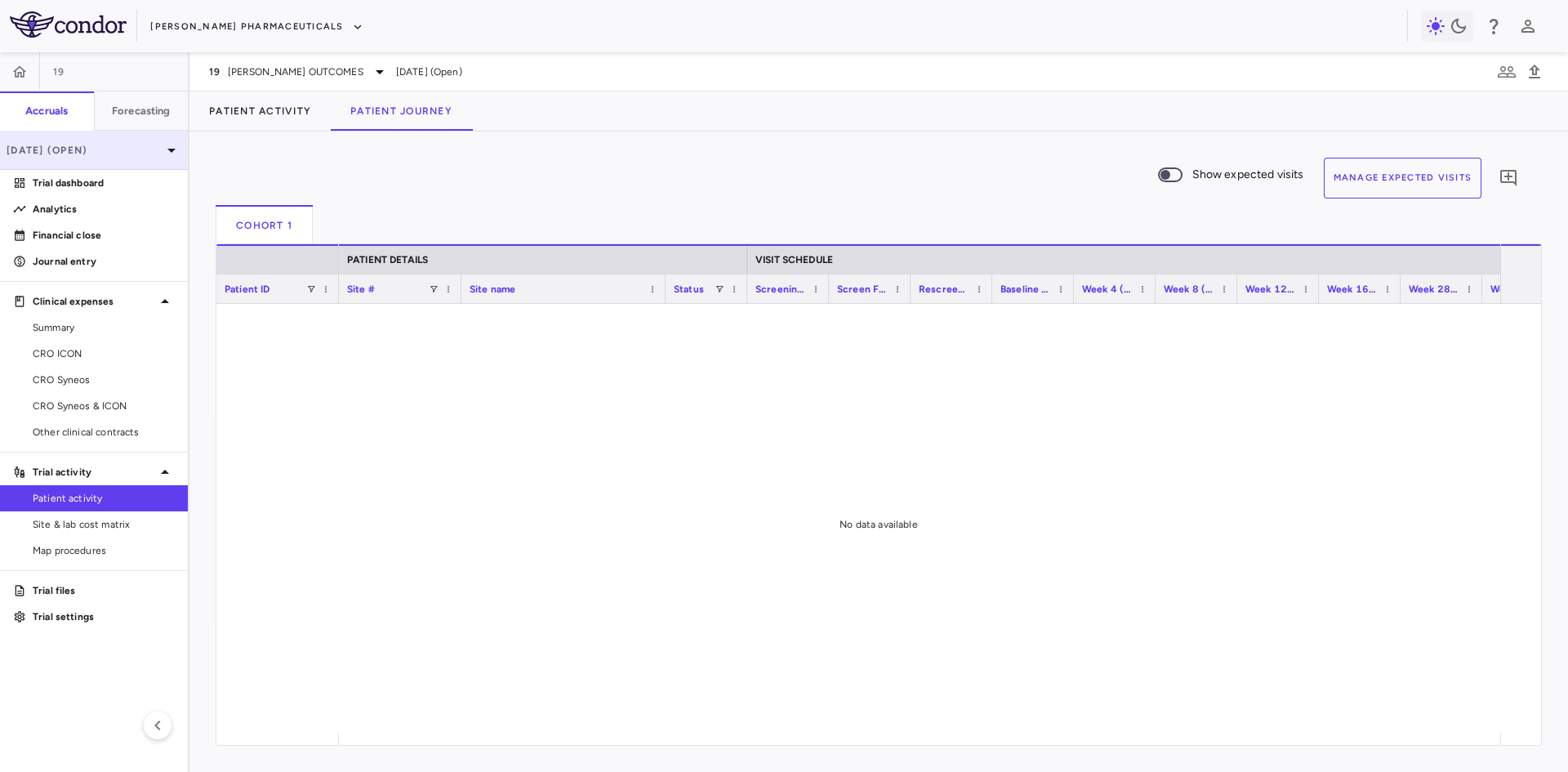
click at [146, 150] on p "[DATE] (Open)" at bounding box center [84, 151] width 155 height 15
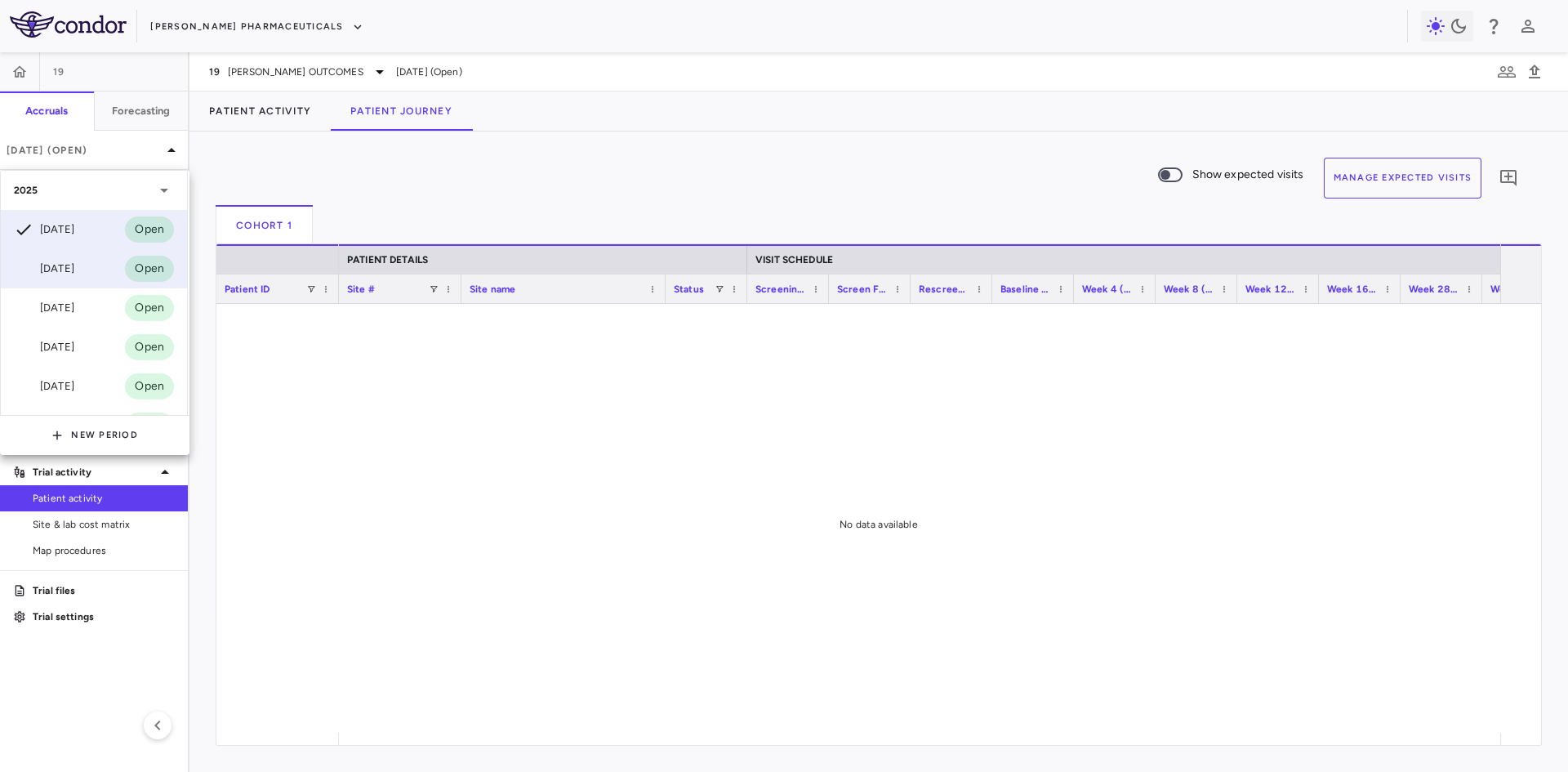
click at [75, 273] on div "[DATE]" at bounding box center [44, 268] width 60 height 20
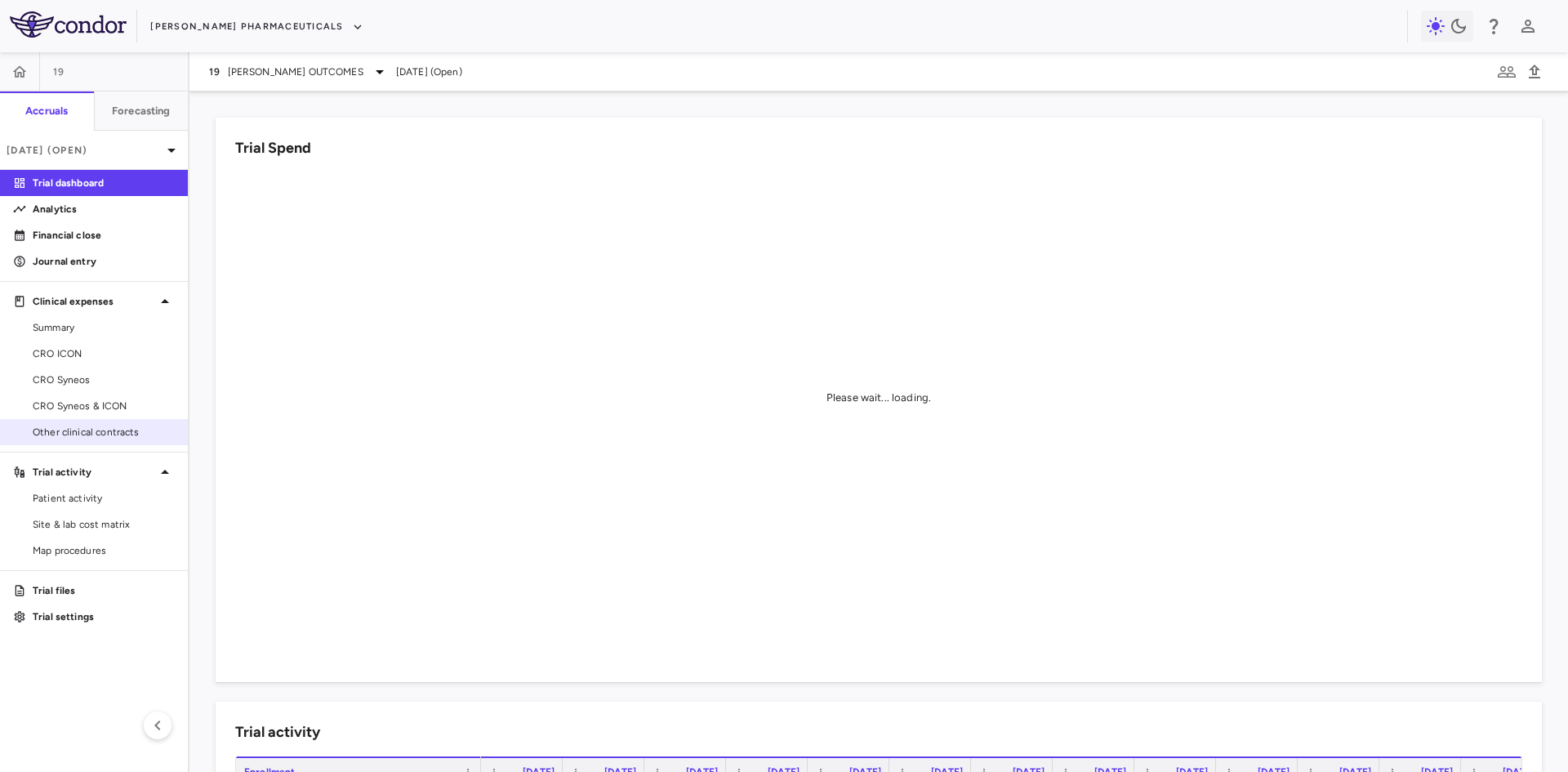
drag, startPoint x: 84, startPoint y: 499, endPoint x: 139, endPoint y: 434, distance: 85.1
click at [84, 499] on span "Patient activity" at bounding box center [104, 498] width 142 height 15
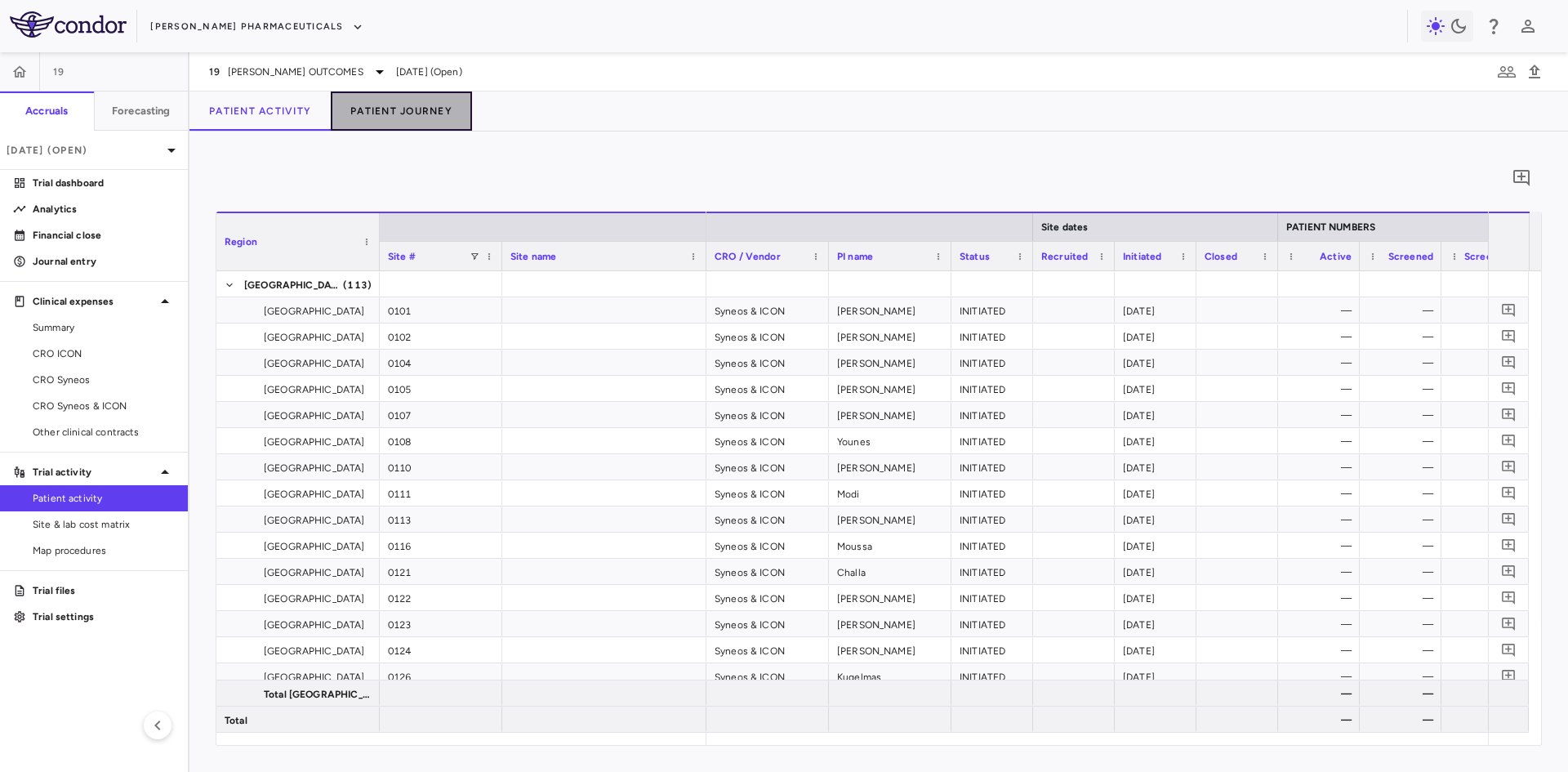
click at [422, 111] on button "Patient Journey" at bounding box center [401, 110] width 142 height 39
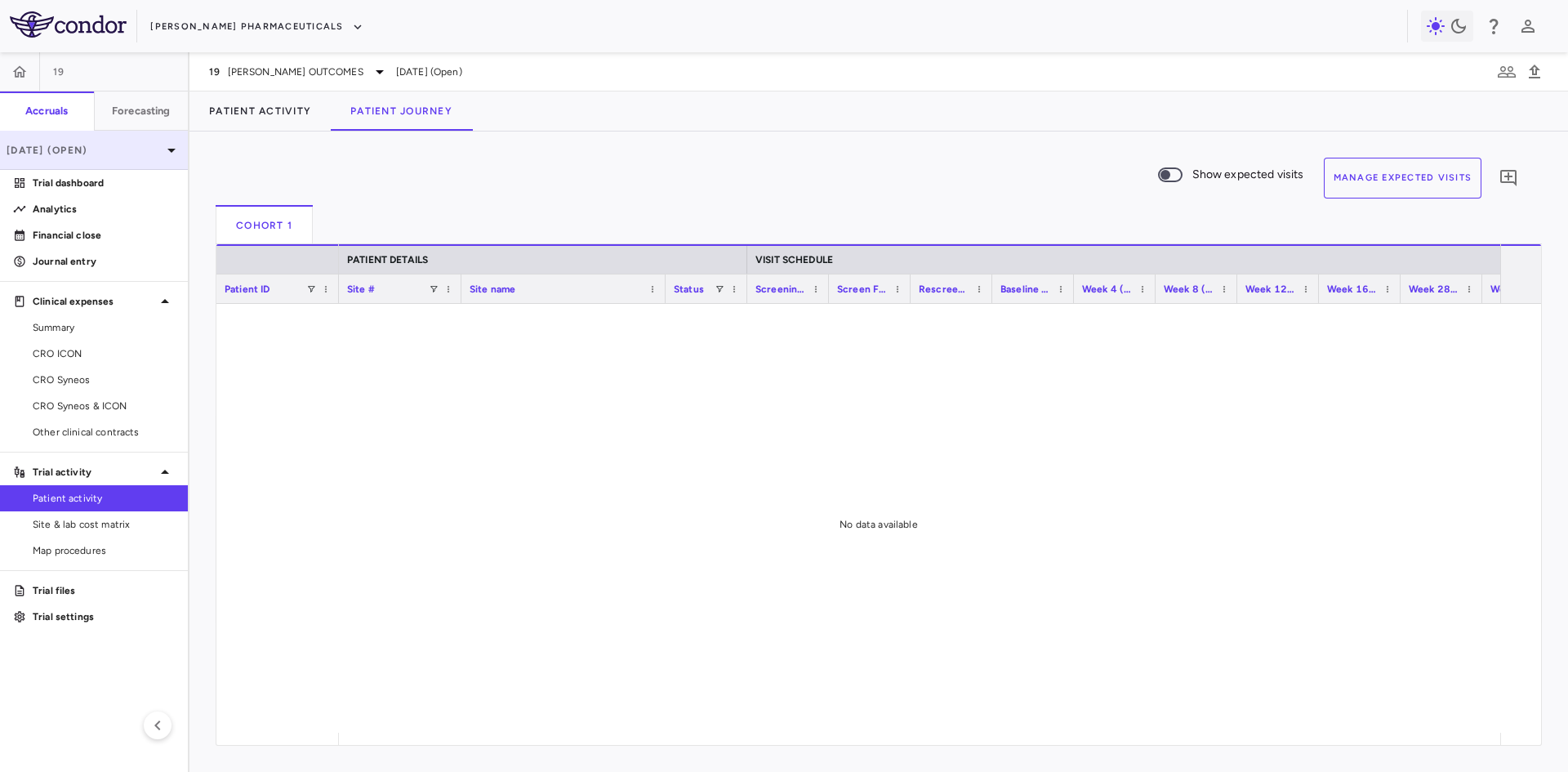
click at [116, 150] on p "[DATE] (Open)" at bounding box center [84, 151] width 155 height 15
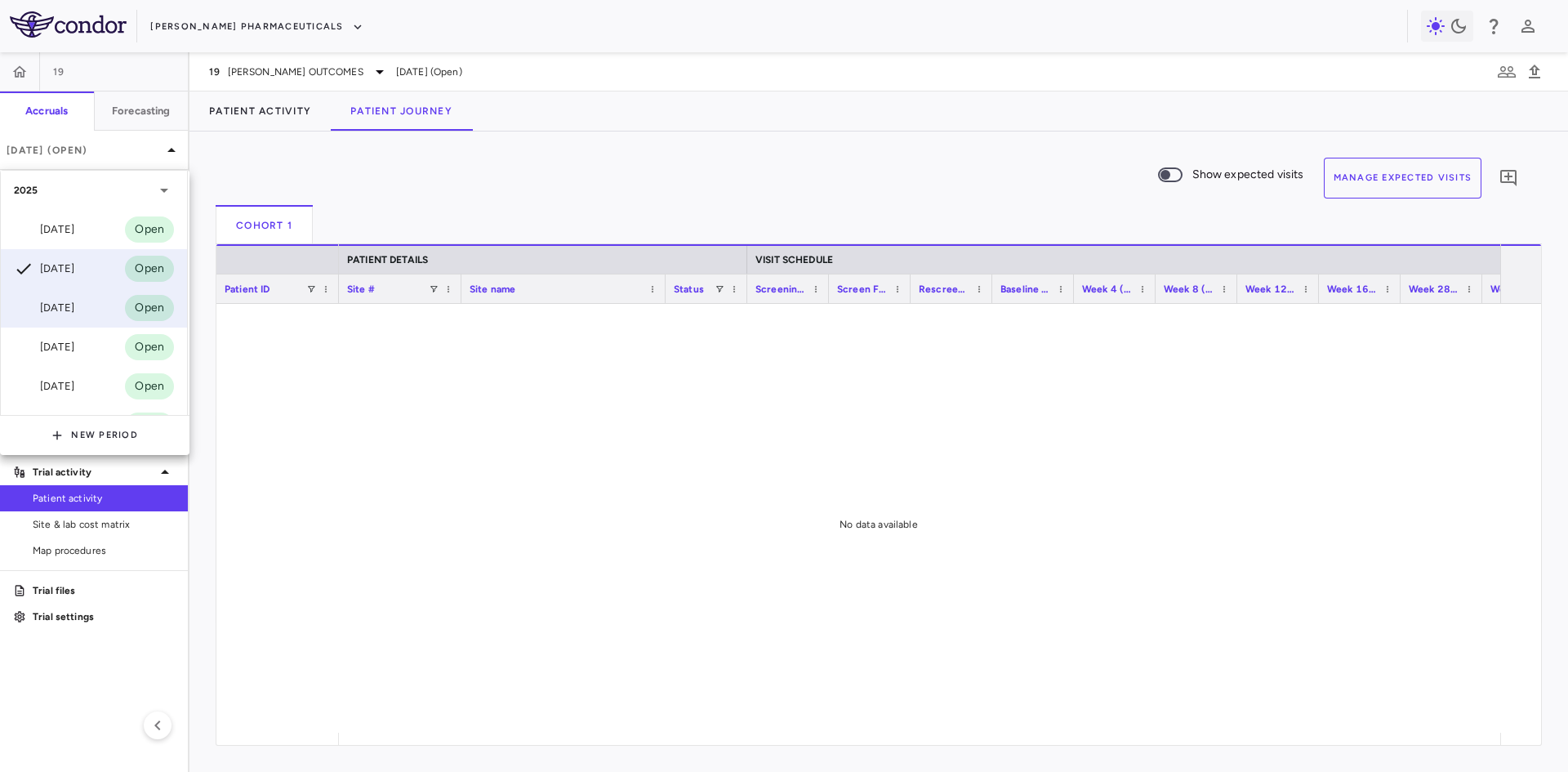
click at [74, 306] on div "[DATE]" at bounding box center [44, 308] width 60 height 20
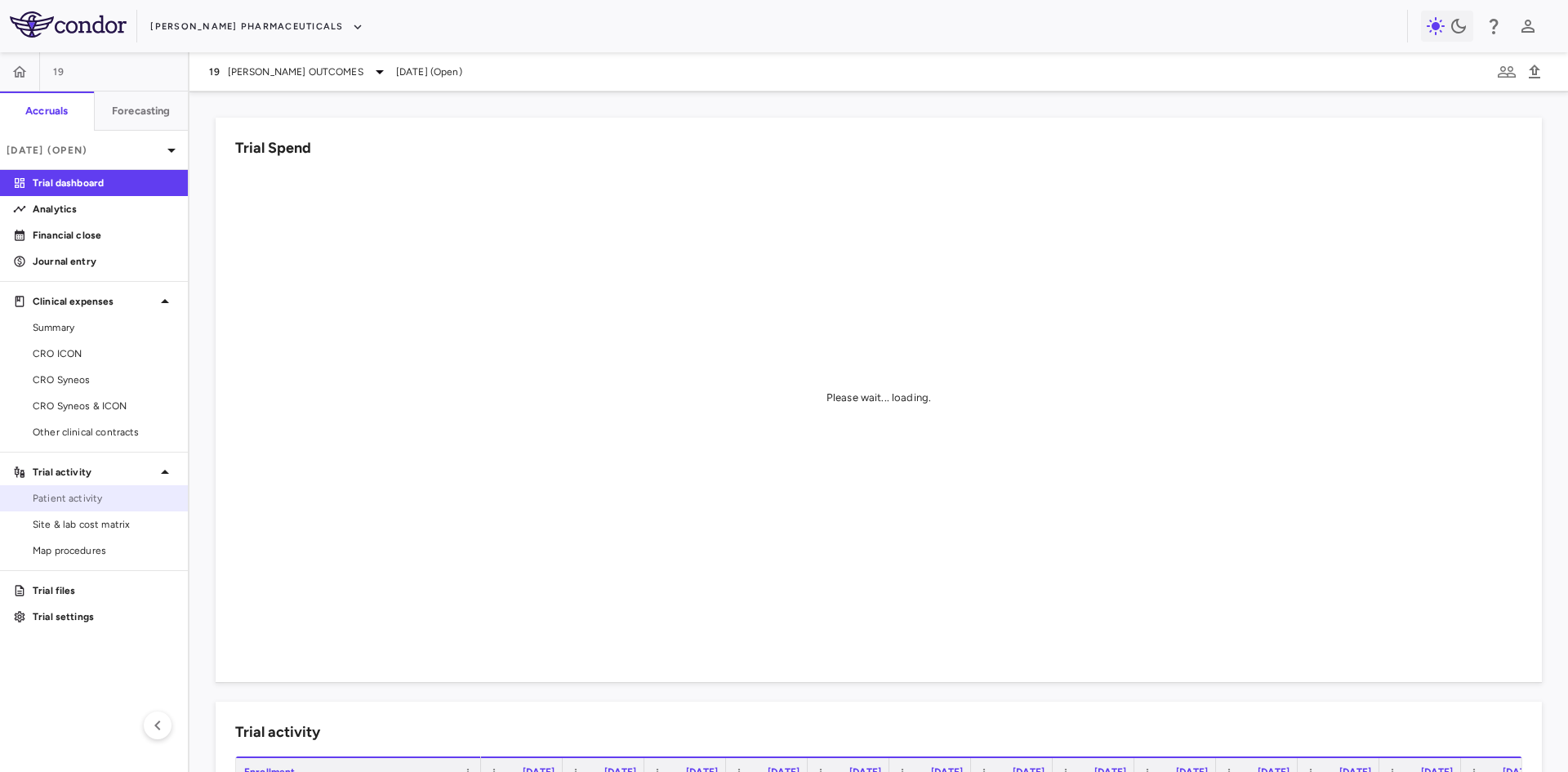
click at [62, 495] on span "Patient activity" at bounding box center [104, 498] width 142 height 15
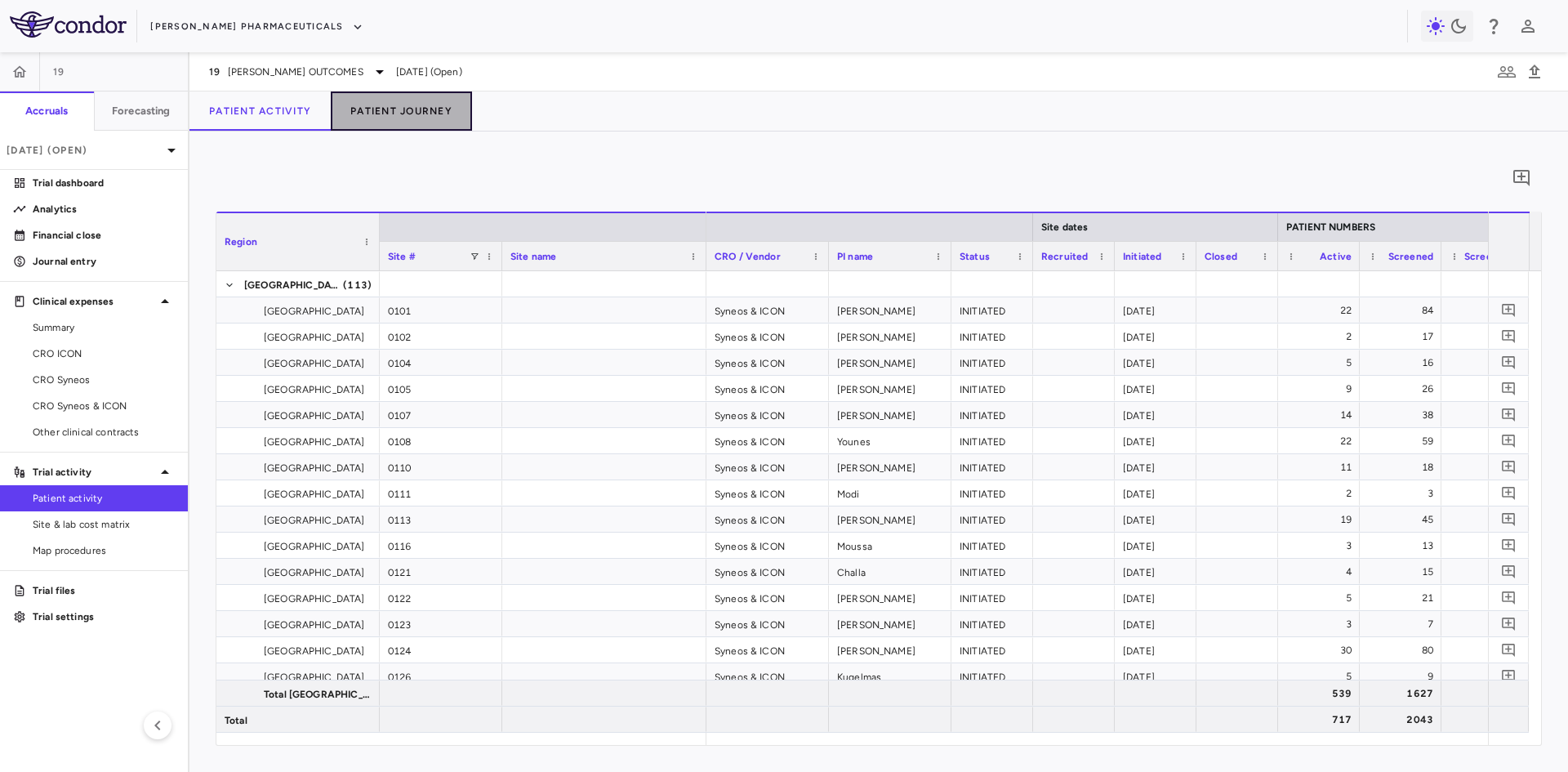
click at [435, 109] on button "Patient Journey" at bounding box center [401, 110] width 142 height 39
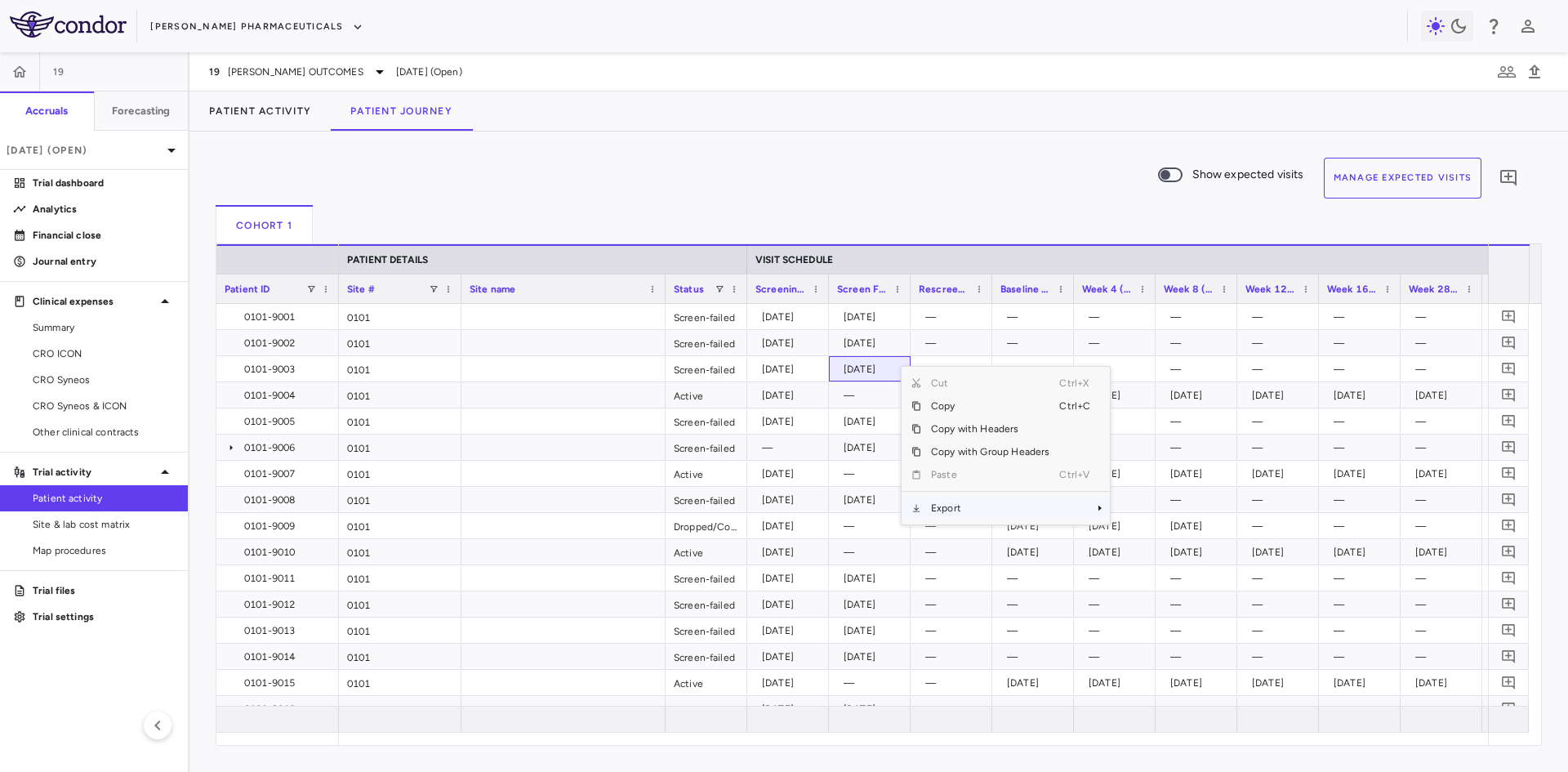
click at [954, 509] on span "Export" at bounding box center [990, 508] width 138 height 23
click at [1169, 539] on span "Excel Export" at bounding box center [1164, 537] width 77 height 23
click at [103, 524] on span "Site & lab cost matrix" at bounding box center [104, 524] width 142 height 15
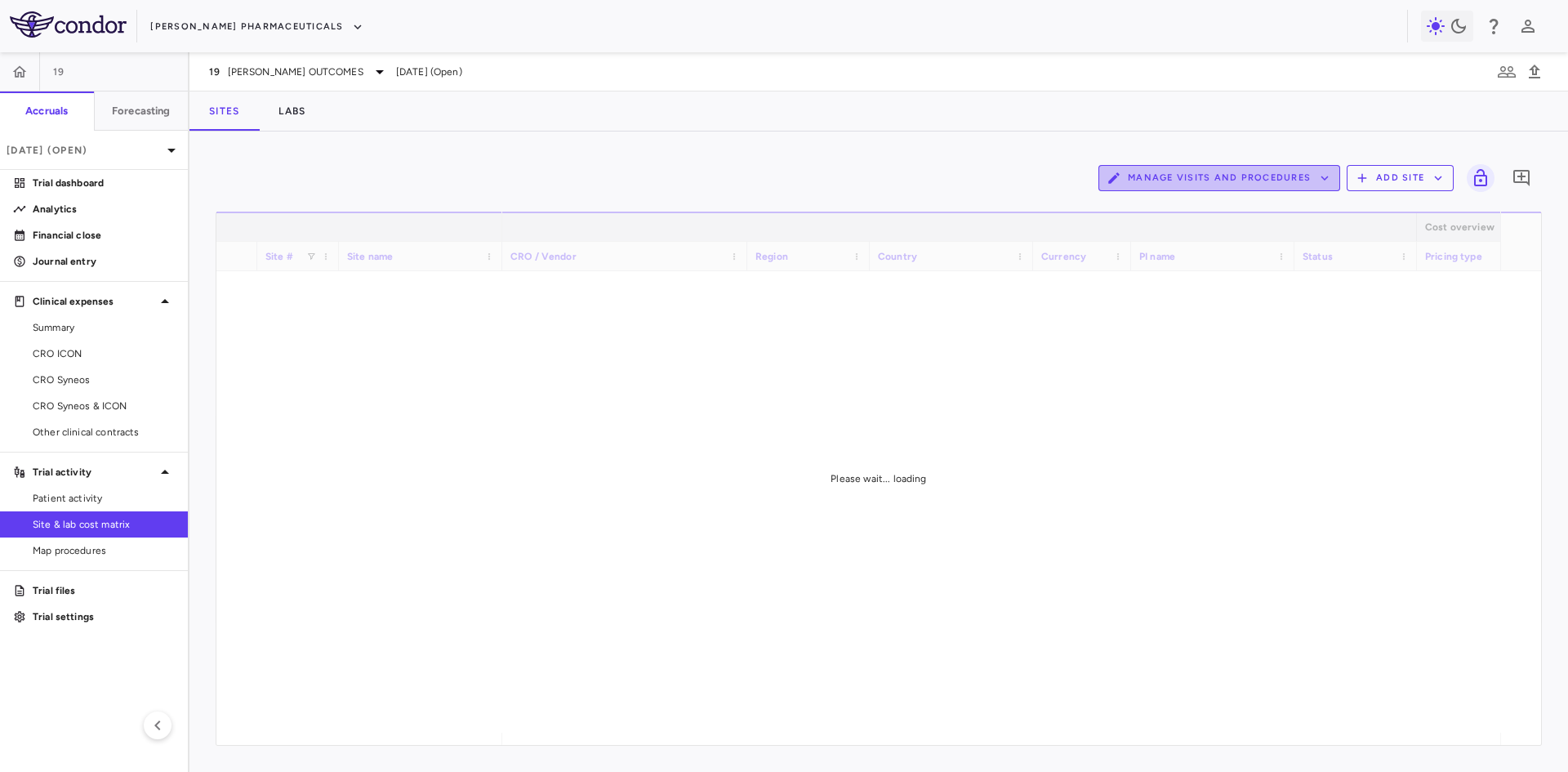
click at [1229, 171] on button "Manage Visits and Procedures" at bounding box center [1219, 178] width 242 height 27
click at [1199, 214] on li "Visit Schedules" at bounding box center [1202, 210] width 174 height 25
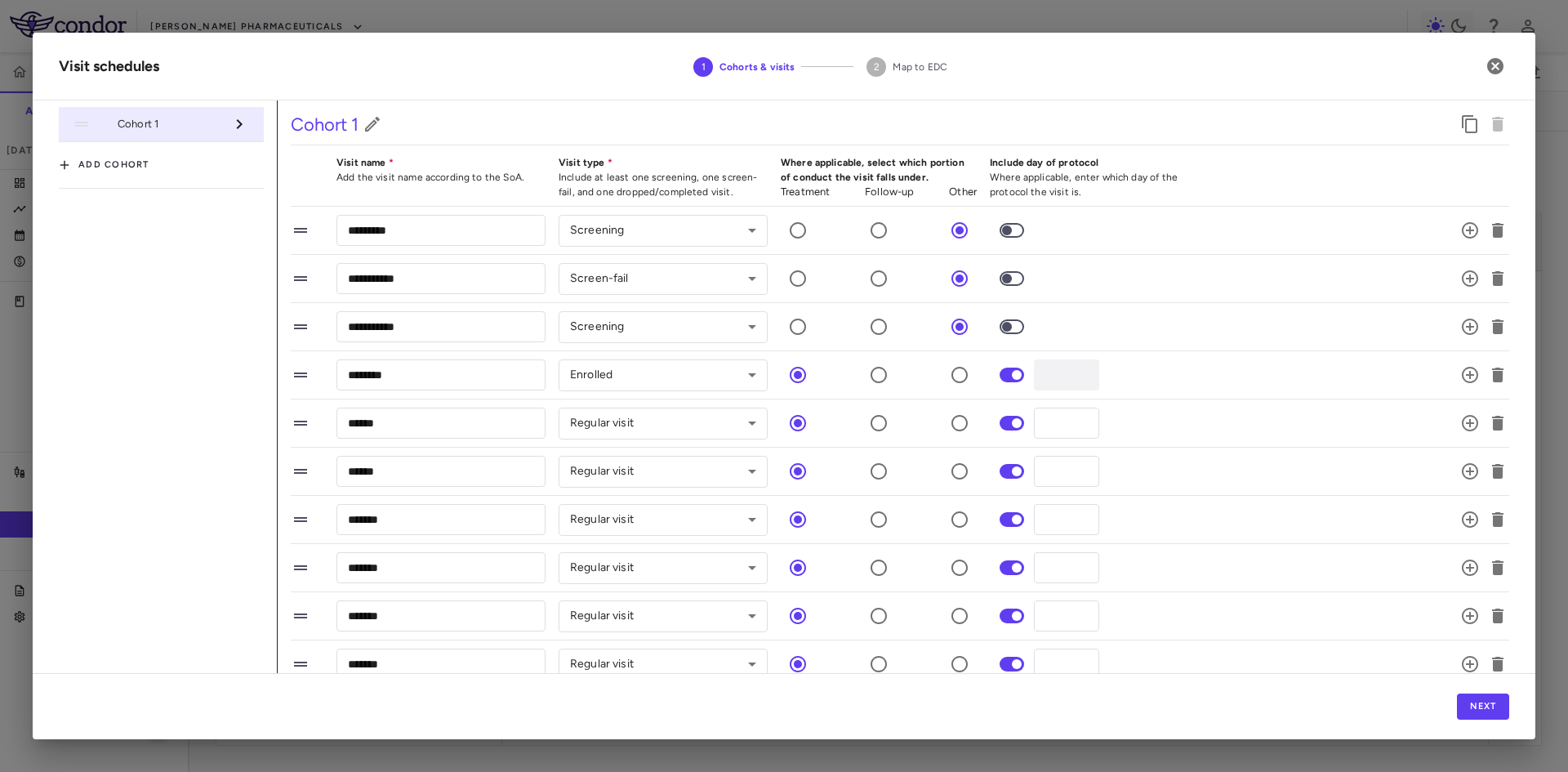
scroll to position [690, 0]
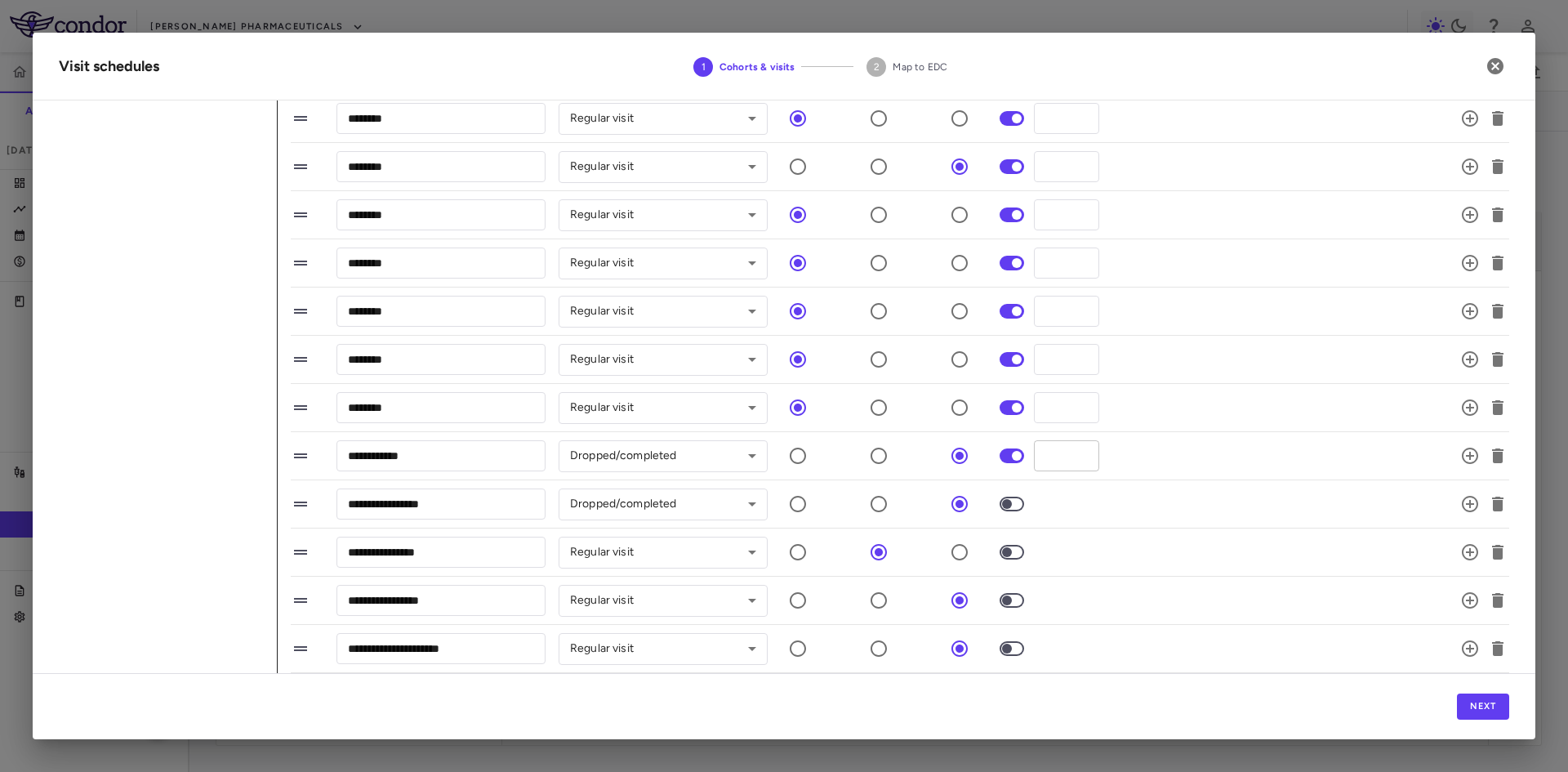
click at [1059, 456] on input "****" at bounding box center [1066, 455] width 65 height 30
click at [1136, 493] on div "**********" at bounding box center [880, 504] width 1179 height 34
click at [1493, 66] on icon "button" at bounding box center [1495, 66] width 20 height 20
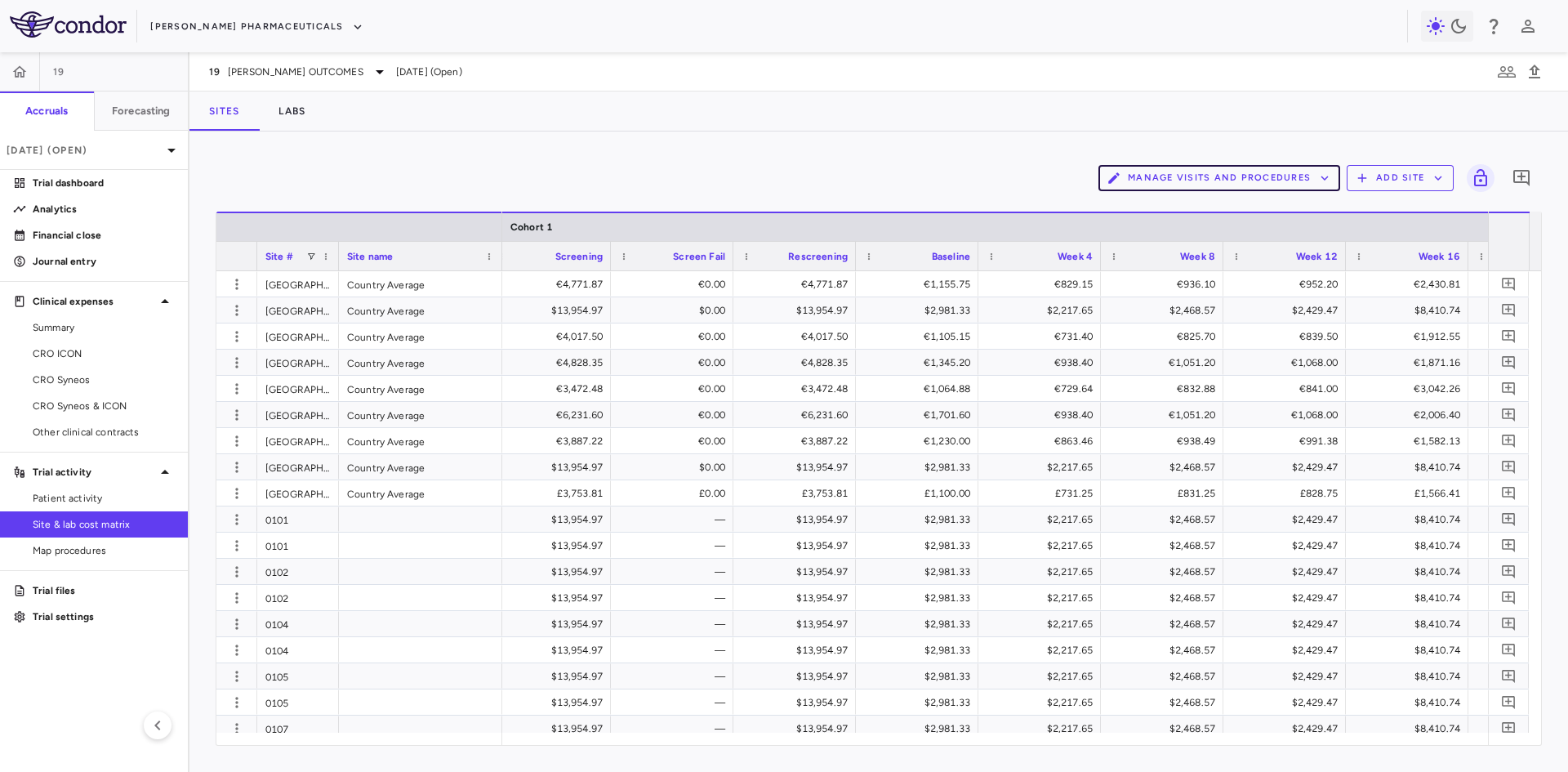
scroll to position [0, 1976]
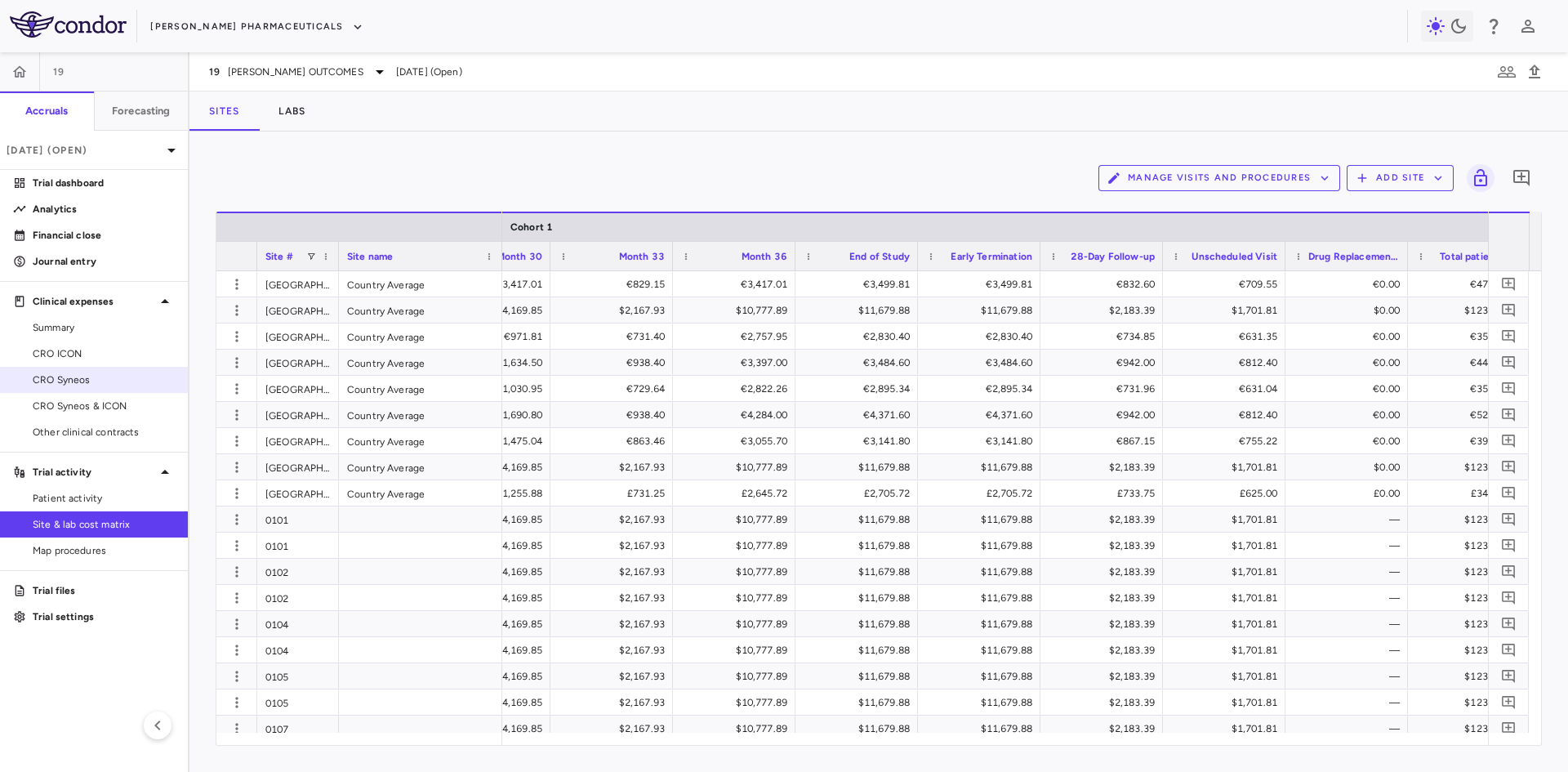
click at [104, 375] on span "CRO Syneos" at bounding box center [104, 380] width 142 height 15
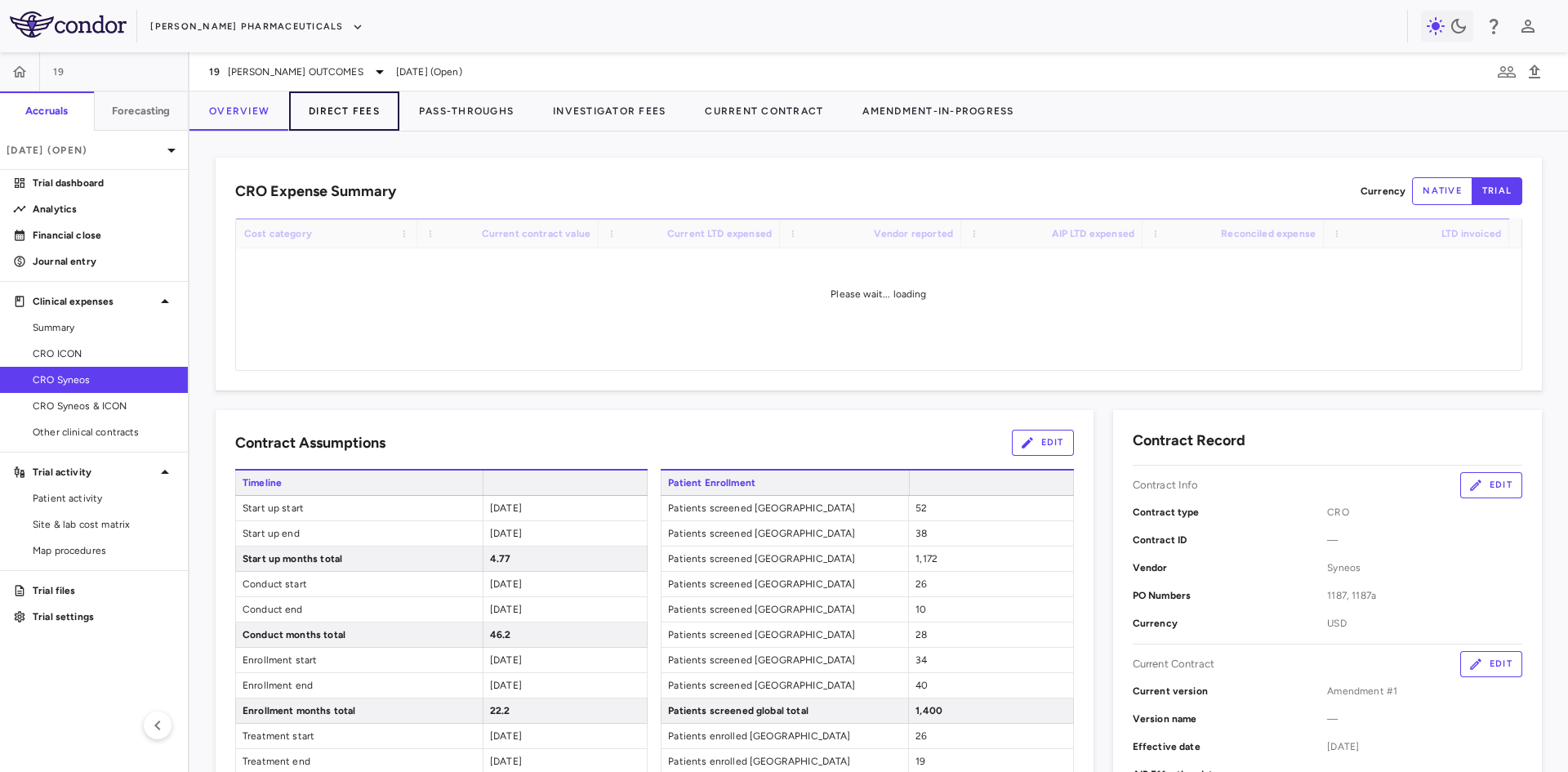
click at [355, 112] on button "Direct Fees" at bounding box center [344, 110] width 110 height 39
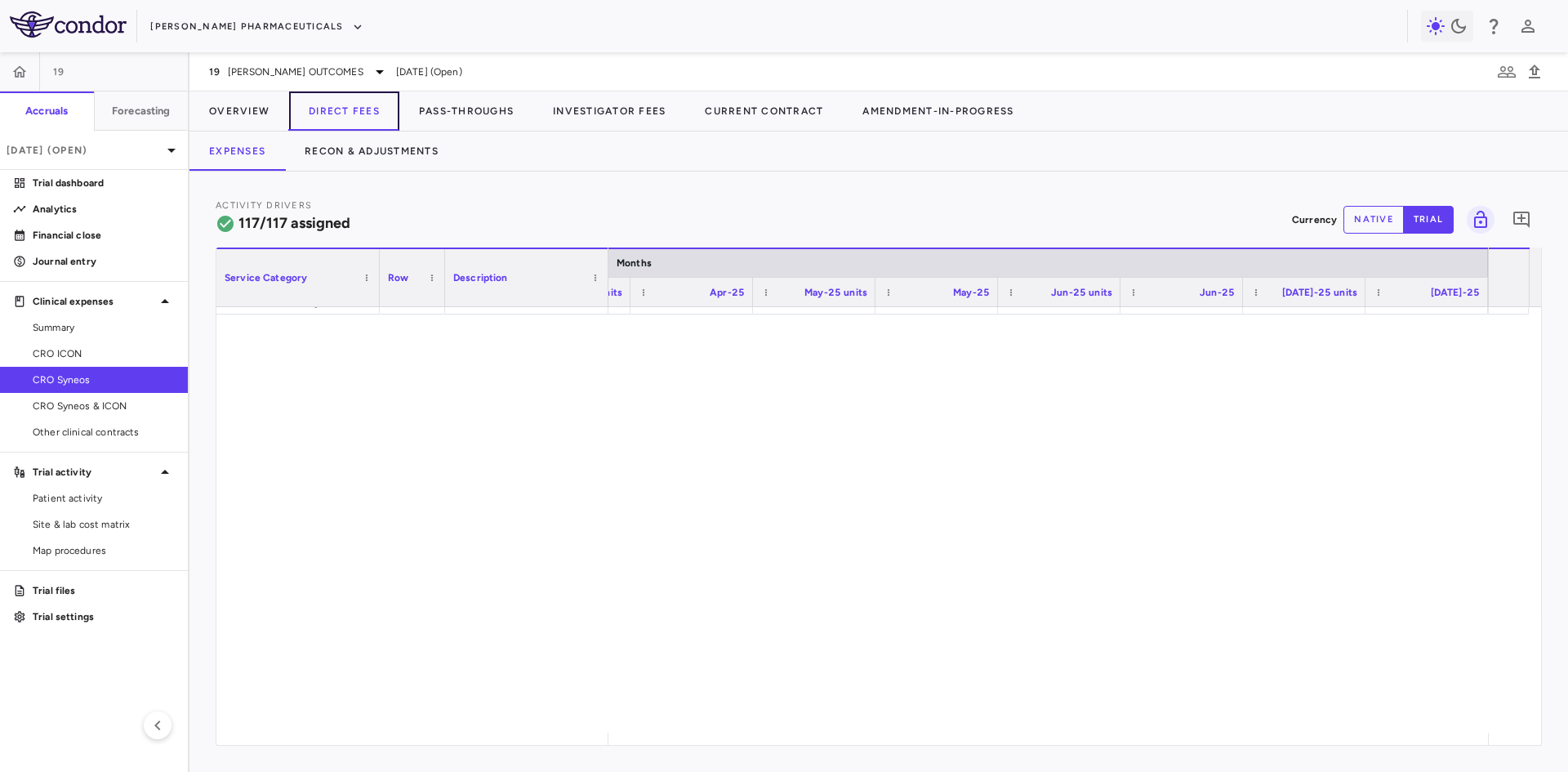
scroll to position [3363, 0]
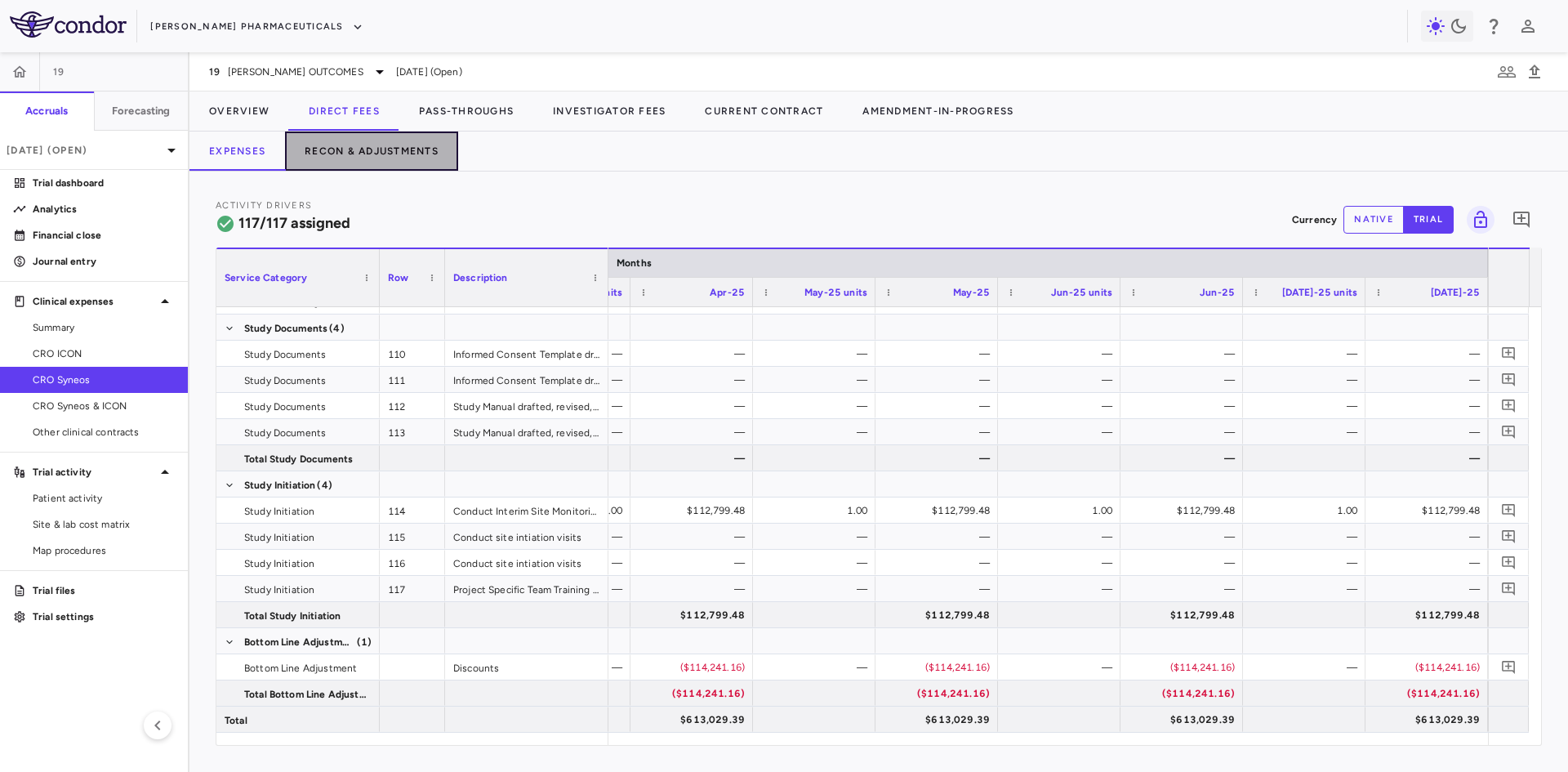
click at [408, 147] on button "Recon & Adjustments" at bounding box center [371, 151] width 173 height 39
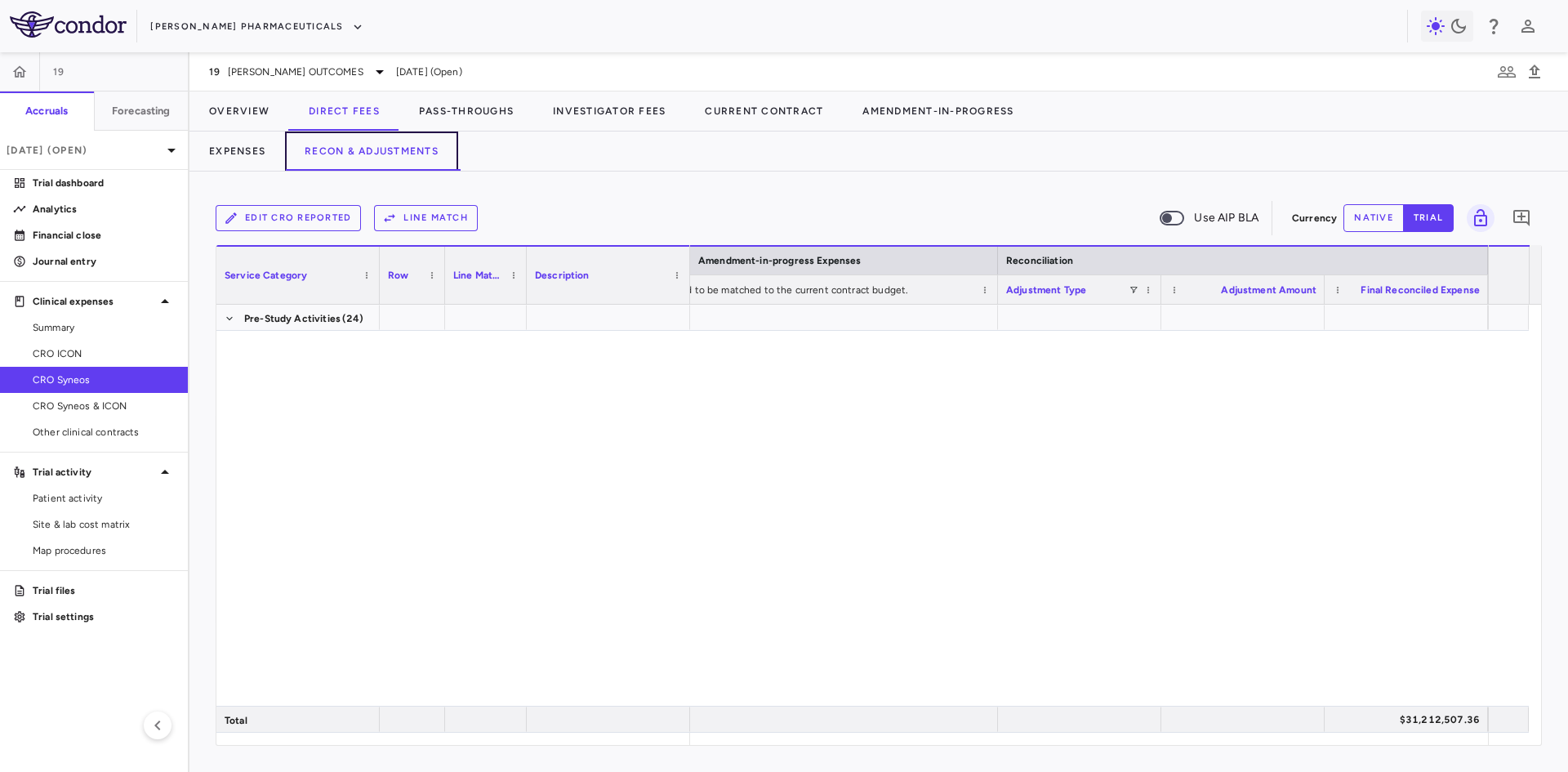
scroll to position [2541, 0]
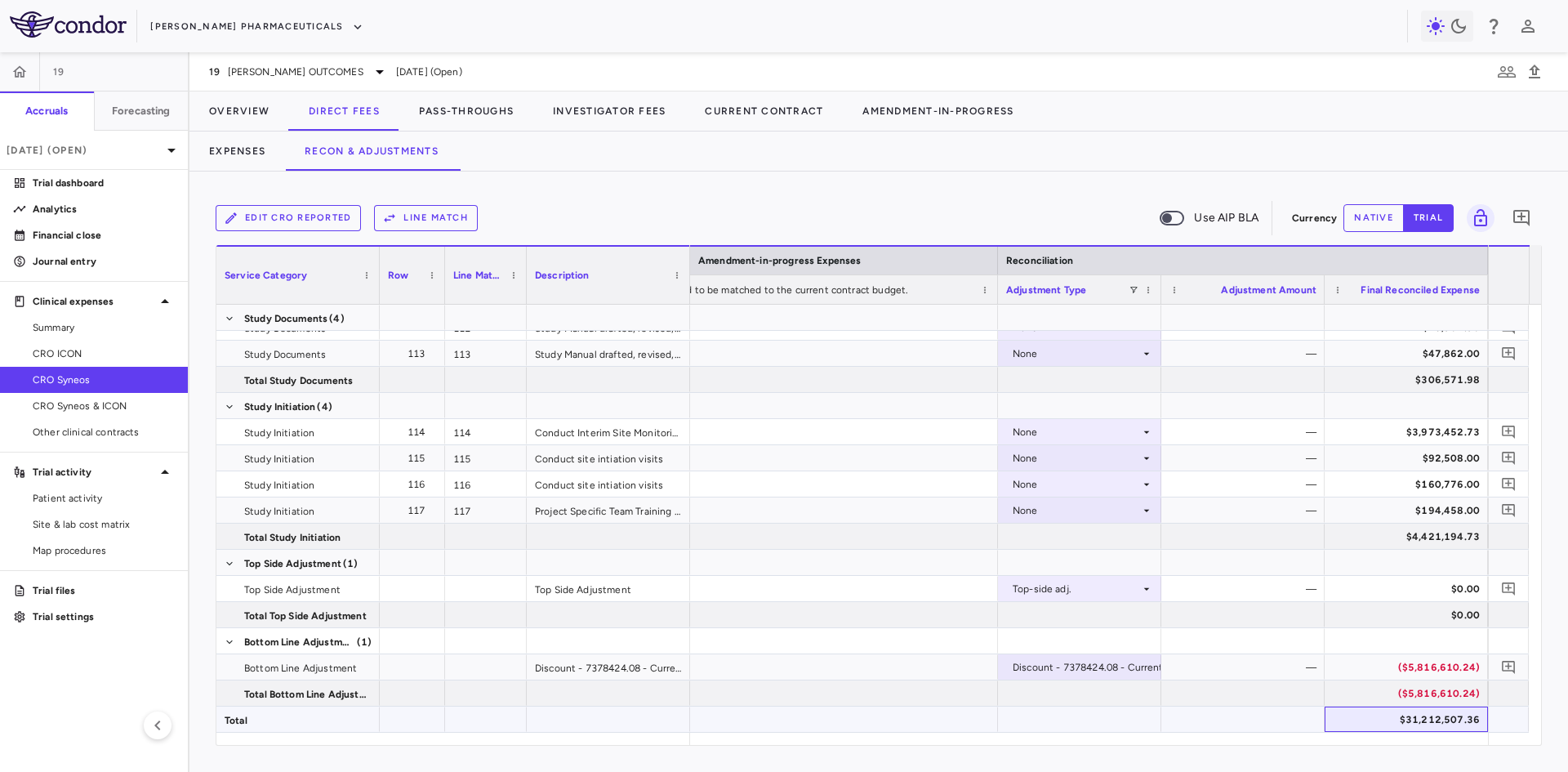
click at [1419, 712] on div "$31,212,507.36" at bounding box center [1410, 720] width 141 height 27
